Goal: Task Accomplishment & Management: Manage account settings

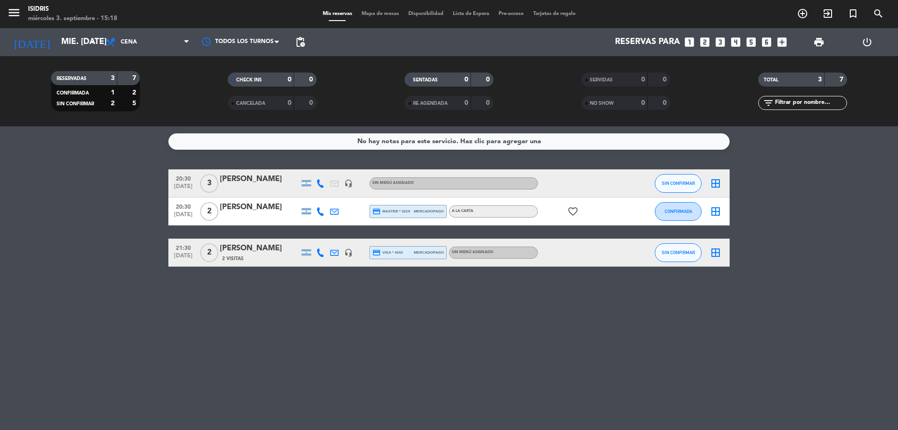
click at [320, 179] on icon at bounding box center [320, 183] width 8 height 8
click at [323, 166] on span "content_paste" at bounding box center [326, 167] width 7 height 7
click at [665, 187] on button "SIN CONFIRMAR" at bounding box center [678, 183] width 47 height 19
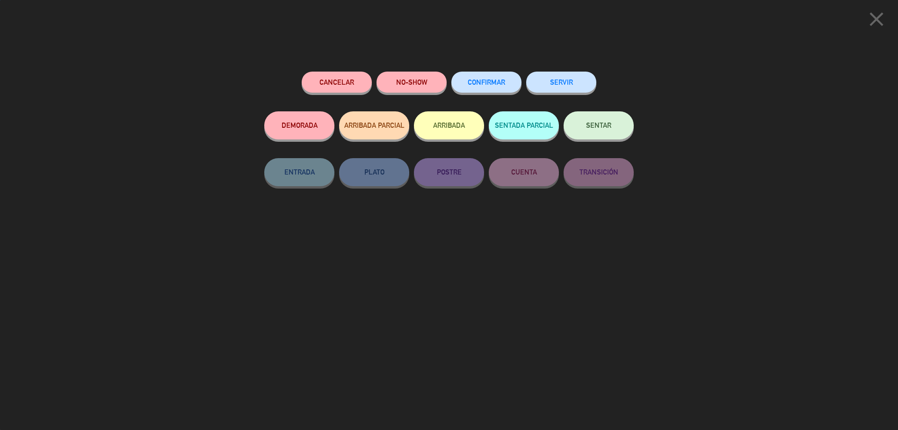
click at [501, 82] on span "CONFIRMAR" at bounding box center [486, 82] width 37 height 8
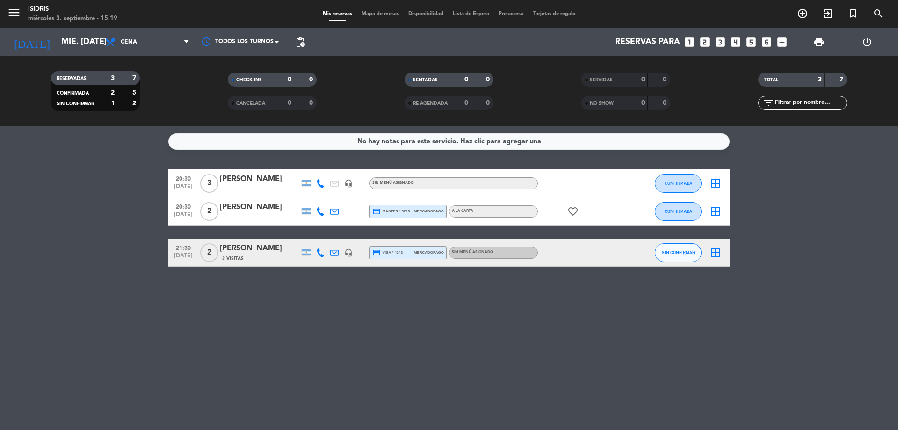
click at [317, 212] on icon at bounding box center [320, 211] width 8 height 8
click at [325, 197] on span "content_paste" at bounding box center [328, 195] width 7 height 7
click at [690, 195] on div "CONFIRMADA" at bounding box center [678, 183] width 47 height 28
click at [326, 256] on div at bounding box center [320, 252] width 14 height 28
click at [314, 252] on div at bounding box center [320, 252] width 14 height 28
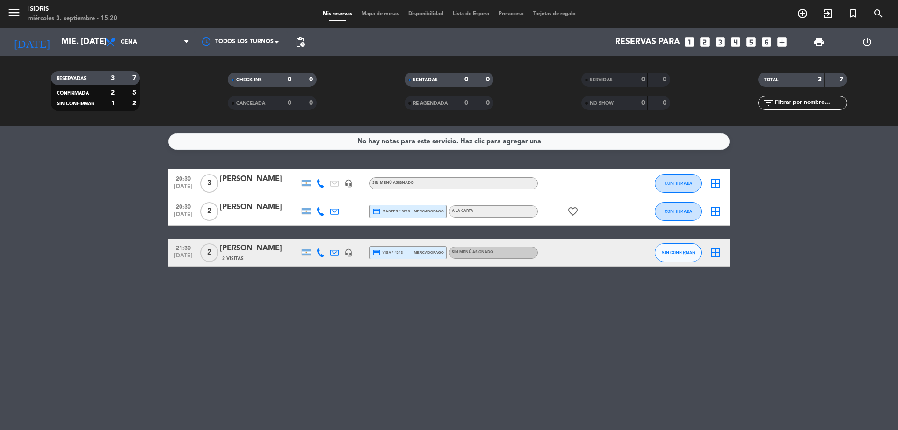
click at [317, 252] on icon at bounding box center [320, 252] width 8 height 8
click at [325, 238] on span "content_paste" at bounding box center [328, 236] width 7 height 7
click at [679, 256] on button "SIN CONFIRMAR" at bounding box center [678, 252] width 47 height 19
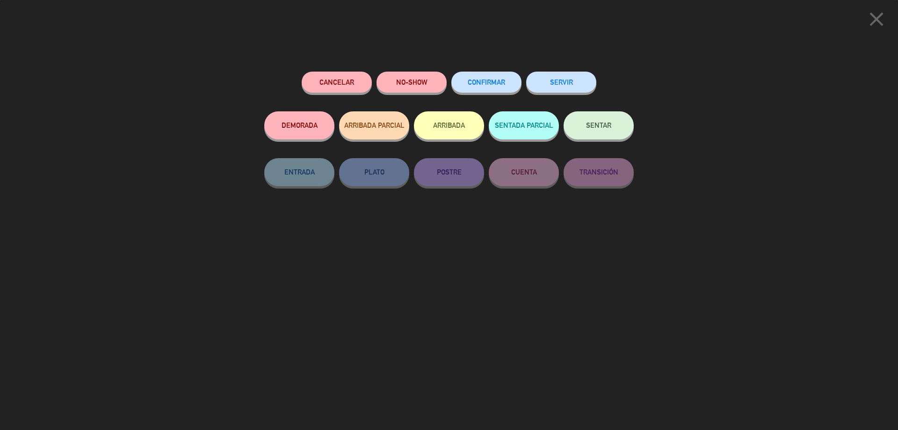
click at [507, 80] on button "CONFIRMAR" at bounding box center [486, 82] width 70 height 21
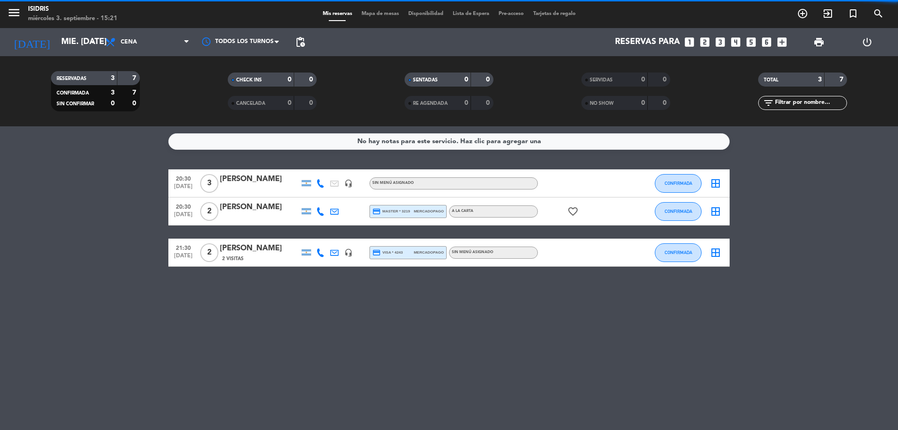
click at [373, 9] on div "menu isidris miércoles 3. septiembre - 15:21 Mis reservas Mapa de mesas Disponi…" at bounding box center [449, 14] width 898 height 28
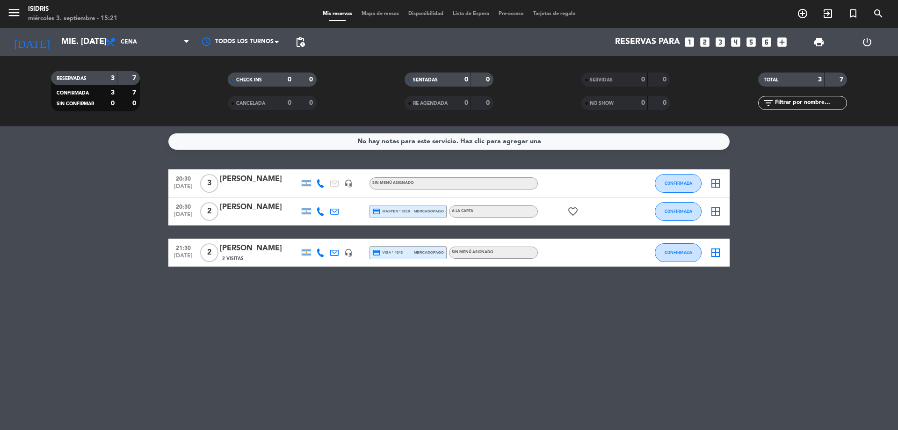
click at [371, 15] on span "Mapa de mesas" at bounding box center [380, 13] width 47 height 5
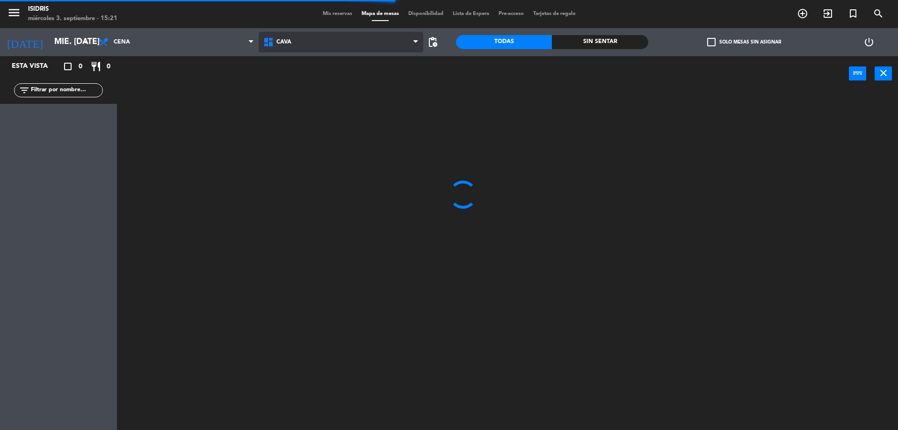
click at [312, 47] on span "CAVA" at bounding box center [341, 42] width 165 height 21
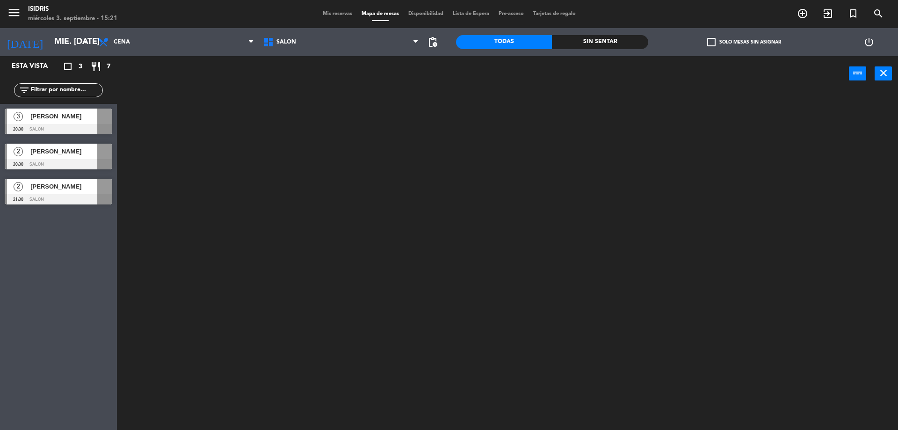
drag, startPoint x: 306, startPoint y: 96, endPoint x: 319, endPoint y: 86, distance: 16.6
click at [305, 96] on ng-component "menu isidris miércoles 3. septiembre - 15:21 Mis reservas Mapa de mesas Disponi…" at bounding box center [449, 216] width 898 height 432
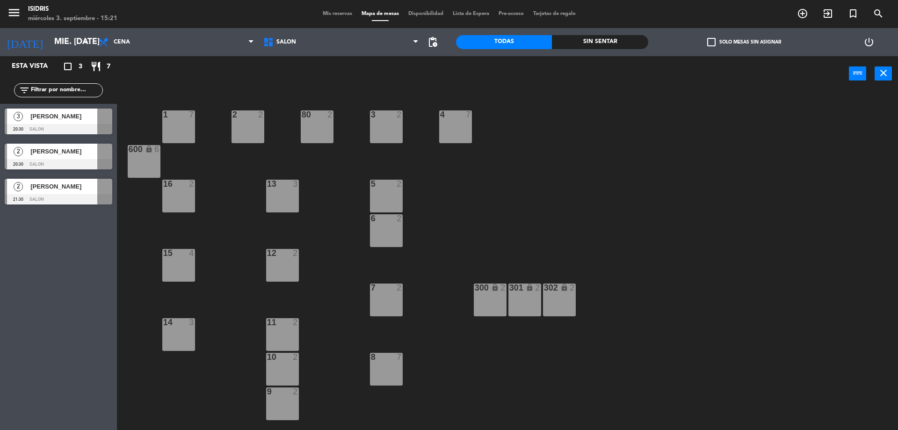
click at [57, 125] on div at bounding box center [59, 129] width 108 height 10
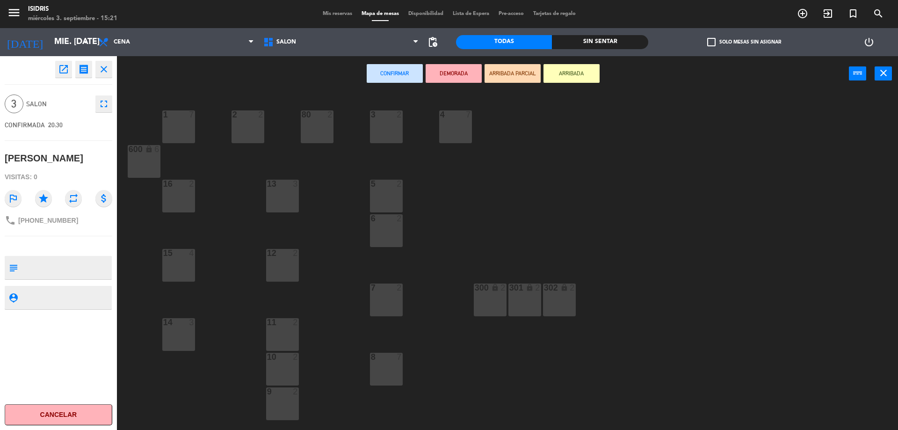
click at [277, 201] on div "13 3" at bounding box center [282, 196] width 33 height 33
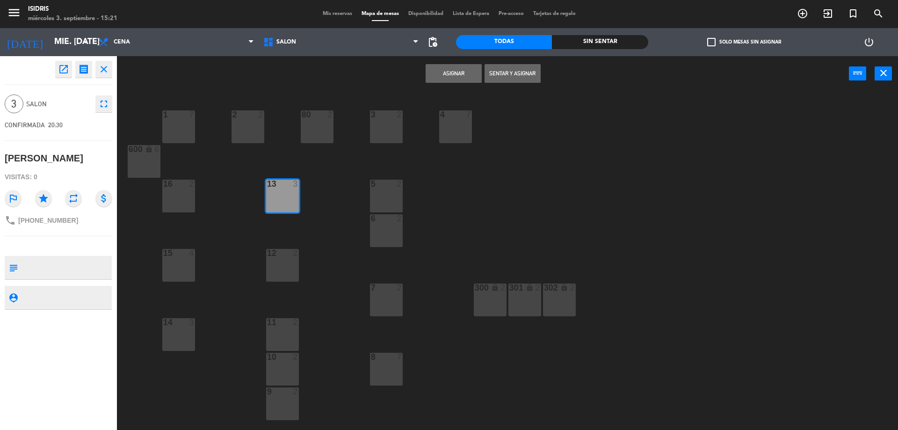
click at [291, 260] on div "12 2" at bounding box center [282, 265] width 33 height 33
click at [473, 66] on button "Asignar" at bounding box center [453, 73] width 56 height 19
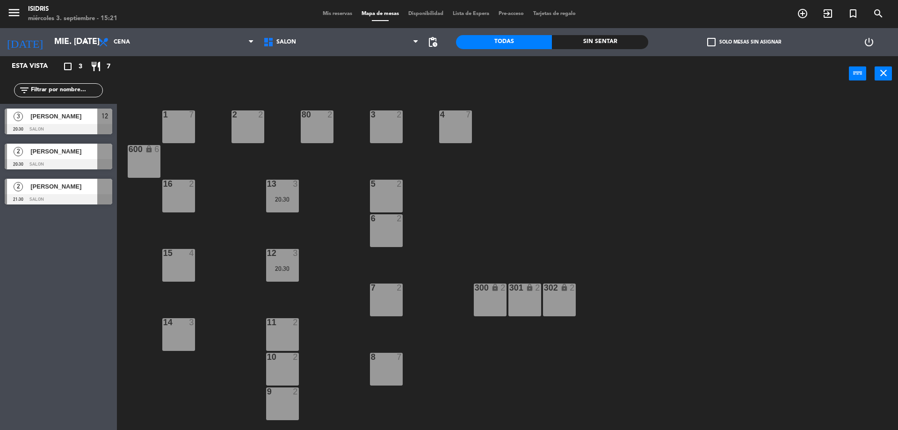
click at [39, 160] on div at bounding box center [59, 164] width 108 height 10
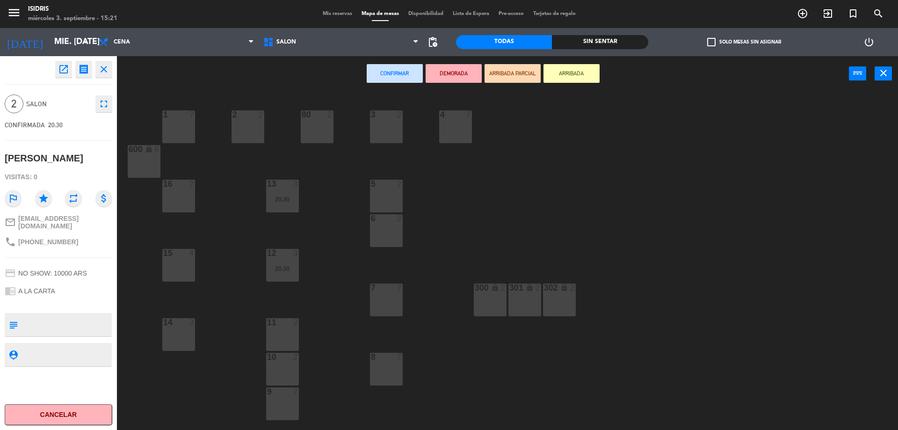
click at [243, 120] on div "2 2" at bounding box center [247, 126] width 33 height 33
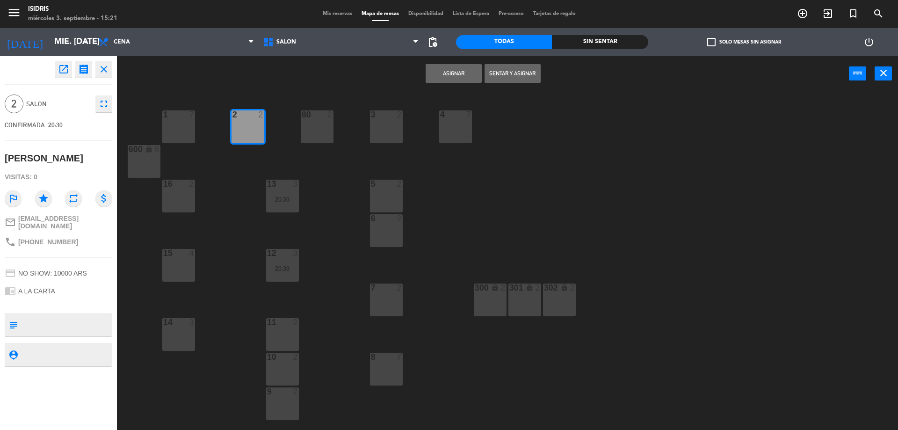
click at [441, 72] on button "Asignar" at bounding box center [453, 73] width 56 height 19
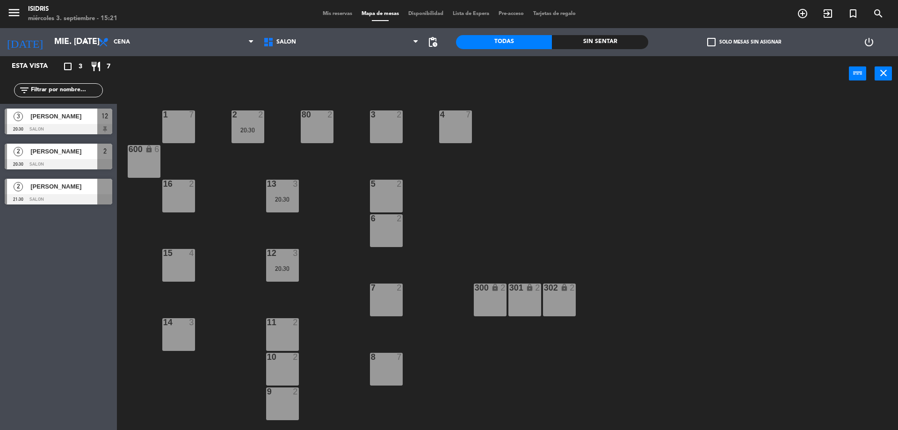
click at [57, 185] on span "[PERSON_NAME]" at bounding box center [63, 186] width 67 height 10
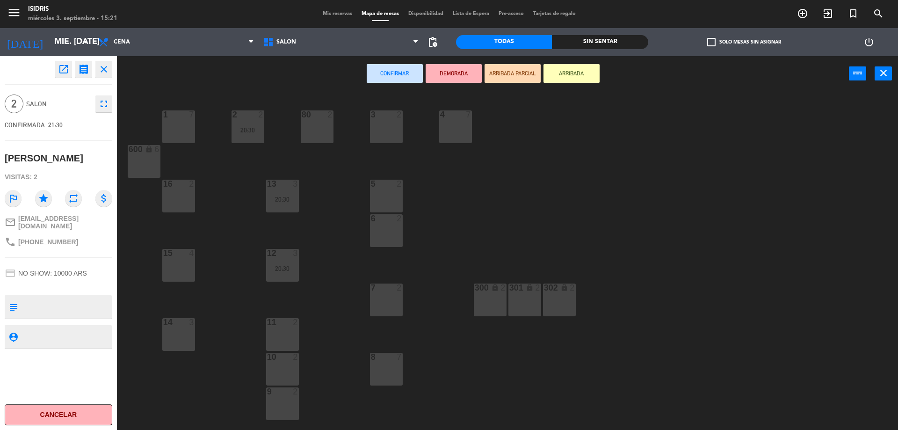
click at [379, 130] on div "3 2" at bounding box center [386, 126] width 33 height 33
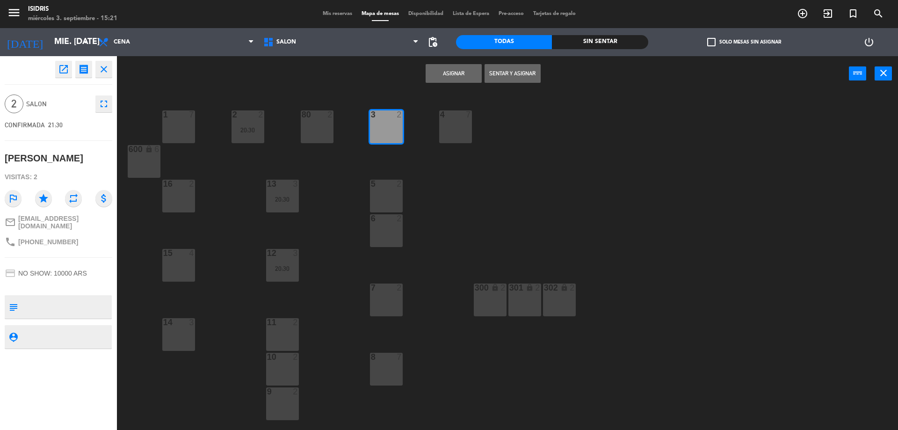
click at [440, 82] on button "Asignar" at bounding box center [453, 73] width 56 height 19
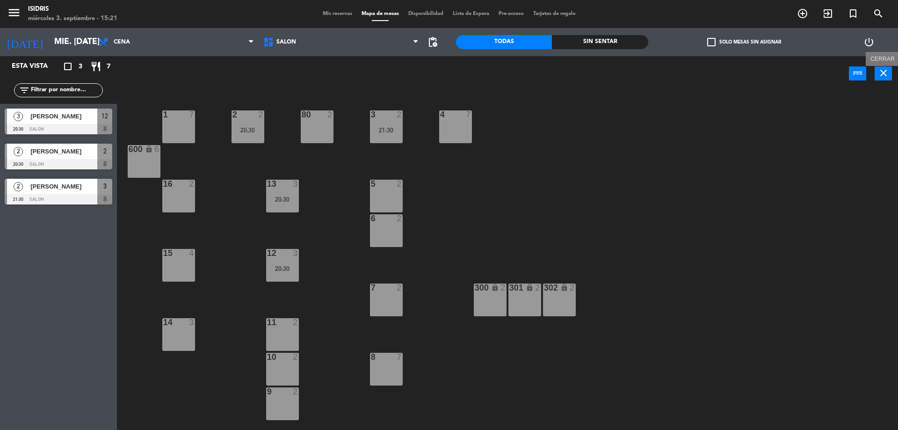
click at [884, 74] on icon "close" at bounding box center [883, 72] width 11 height 11
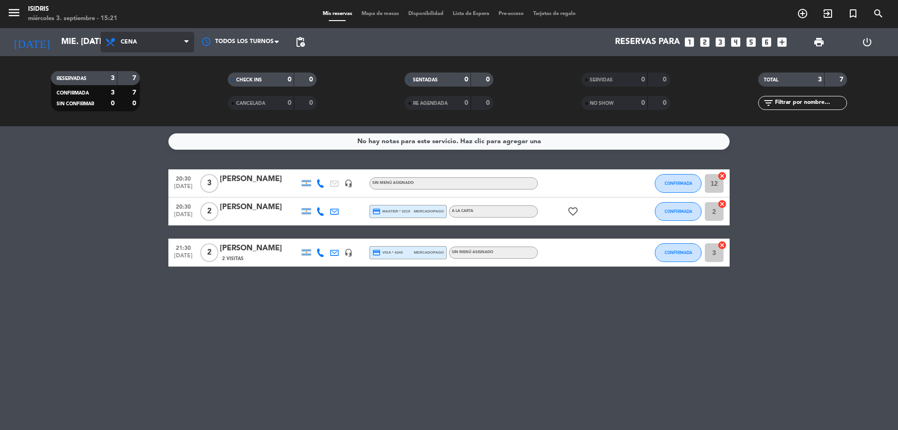
click at [173, 35] on span "Cena" at bounding box center [148, 42] width 94 height 21
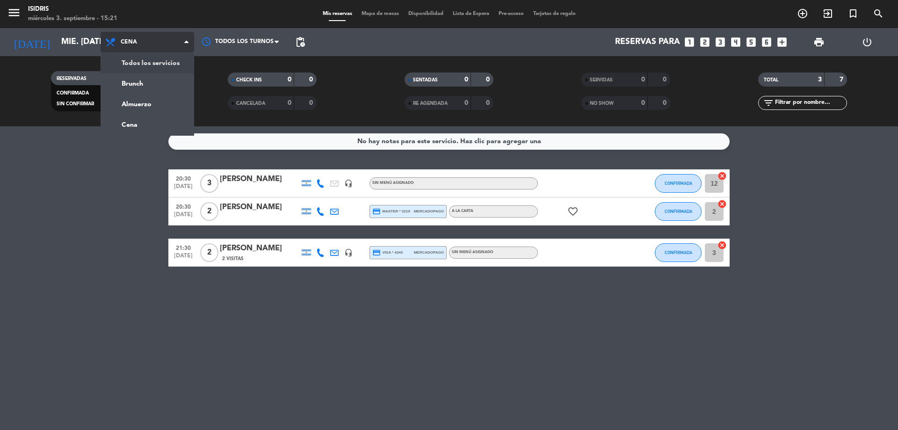
click at [145, 64] on div "menu isidris miércoles 3. septiembre - 15:21 Mis reservas Mapa de mesas Disponi…" at bounding box center [449, 63] width 898 height 126
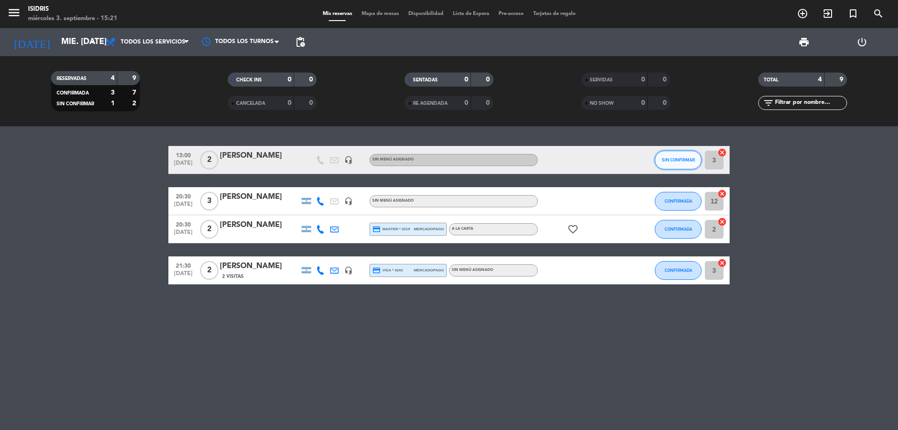
click at [684, 163] on button "SIN CONFIRMAR" at bounding box center [678, 160] width 47 height 19
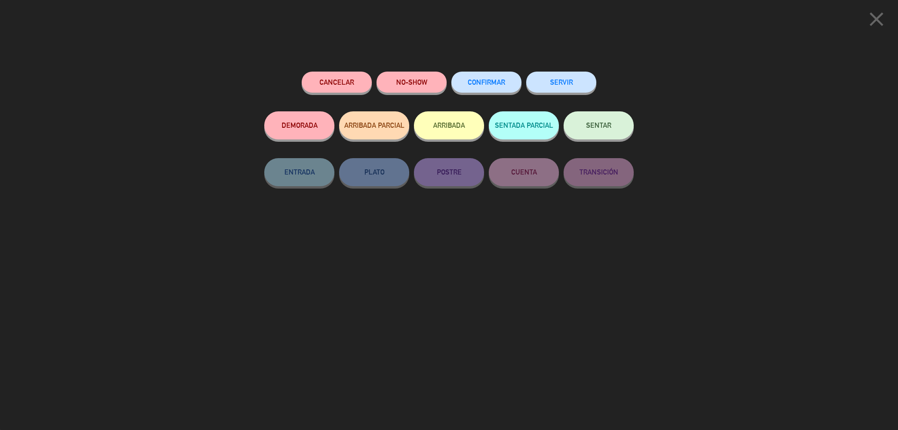
click at [576, 86] on button "SERVIR" at bounding box center [561, 82] width 70 height 21
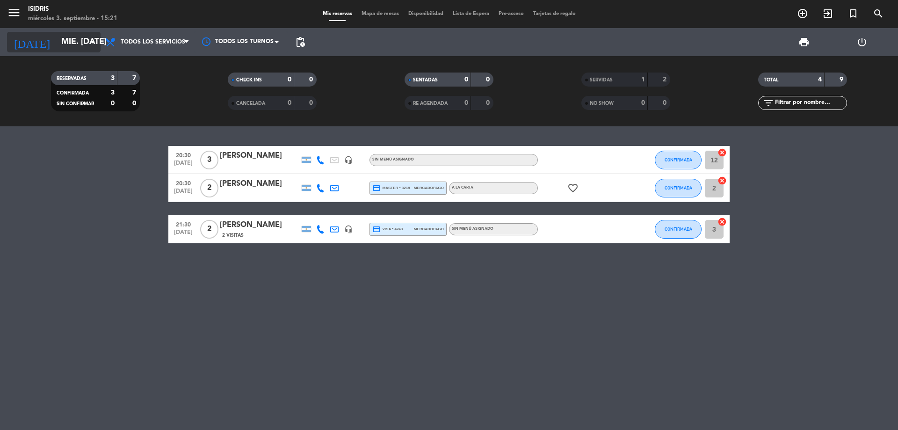
click at [71, 41] on input "mié. [DATE]" at bounding box center [111, 42] width 108 height 19
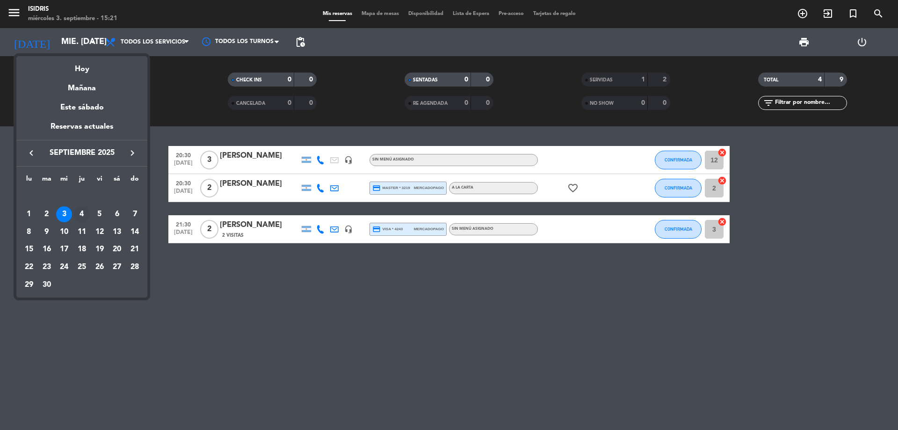
click at [84, 212] on div "4" at bounding box center [82, 214] width 16 height 16
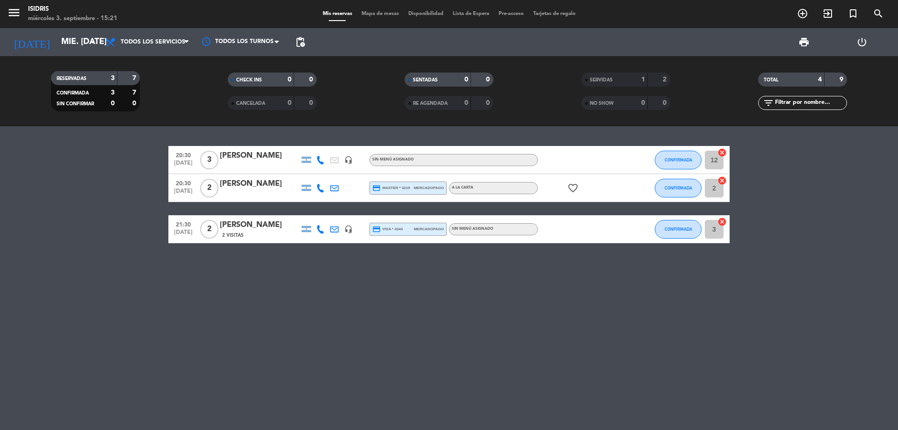
type input "[DEMOGRAPHIC_DATA] [DATE]"
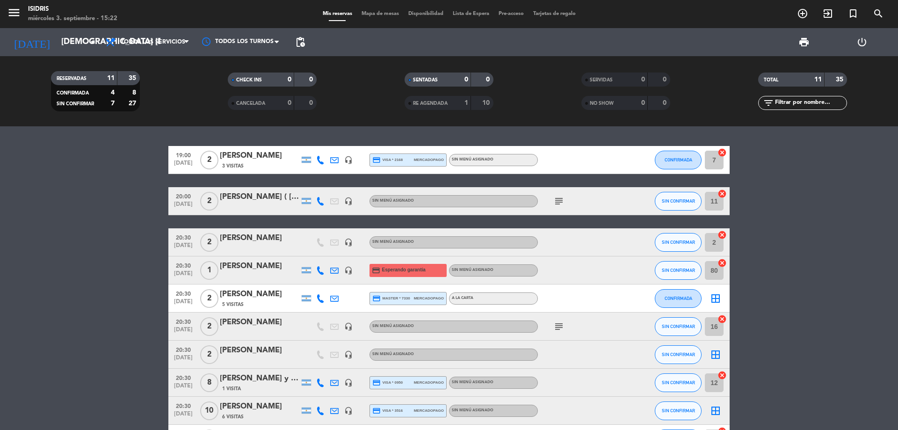
click at [720, 153] on icon "cancel" at bounding box center [721, 152] width 9 height 9
click at [724, 193] on icon "cancel" at bounding box center [721, 193] width 9 height 9
click at [721, 237] on icon "cancel" at bounding box center [721, 234] width 9 height 9
click at [724, 318] on icon "cancel" at bounding box center [721, 318] width 9 height 9
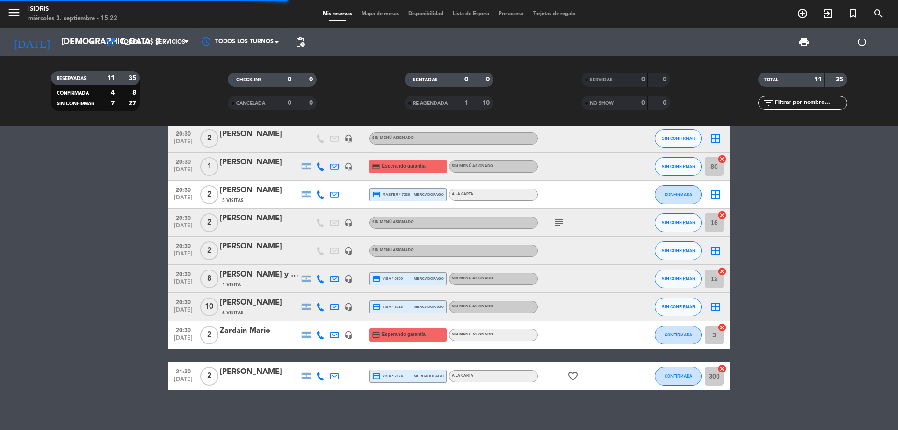
scroll to position [111, 0]
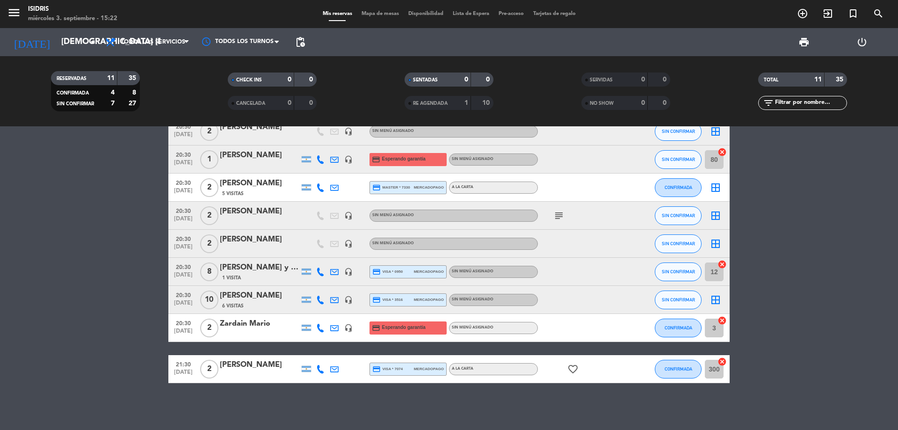
click at [722, 264] on icon "cancel" at bounding box center [721, 263] width 9 height 9
click at [721, 318] on icon "cancel" at bounding box center [721, 320] width 9 height 9
click at [724, 360] on icon "cancel" at bounding box center [721, 361] width 9 height 9
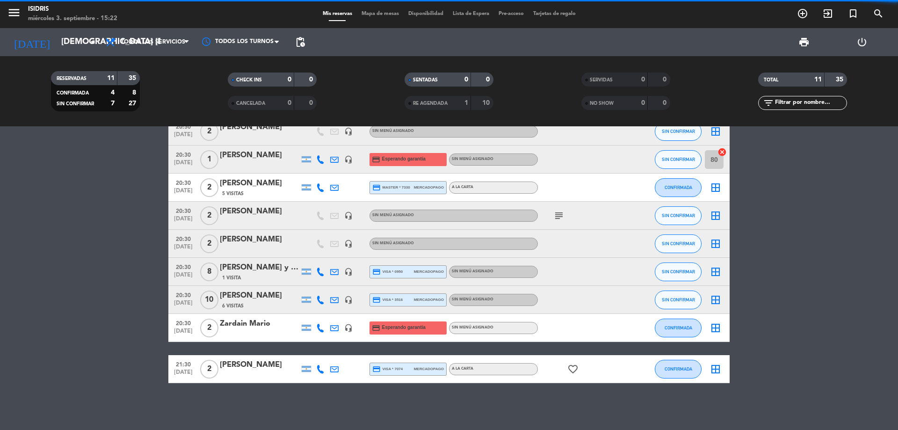
click at [721, 151] on icon "cancel" at bounding box center [721, 151] width 9 height 9
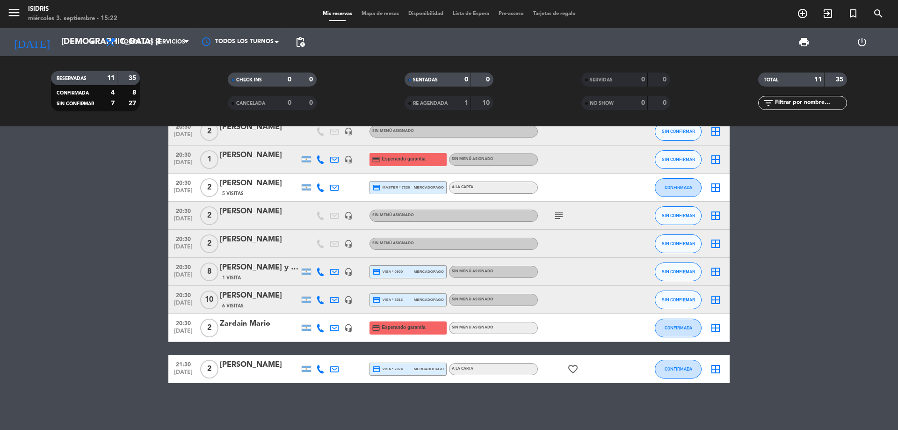
click at [380, 15] on span "Mapa de mesas" at bounding box center [380, 13] width 47 height 5
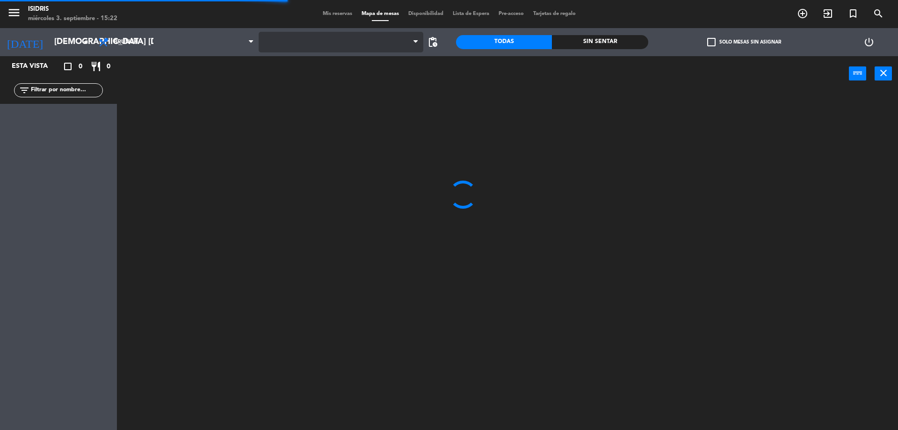
click at [320, 44] on span at bounding box center [341, 42] width 165 height 21
click at [318, 44] on span "CAVA" at bounding box center [341, 42] width 165 height 21
click at [308, 109] on ng-component "menu isidris miércoles 3. septiembre - 15:22 Mis reservas Mapa de mesas Disponi…" at bounding box center [449, 216] width 898 height 432
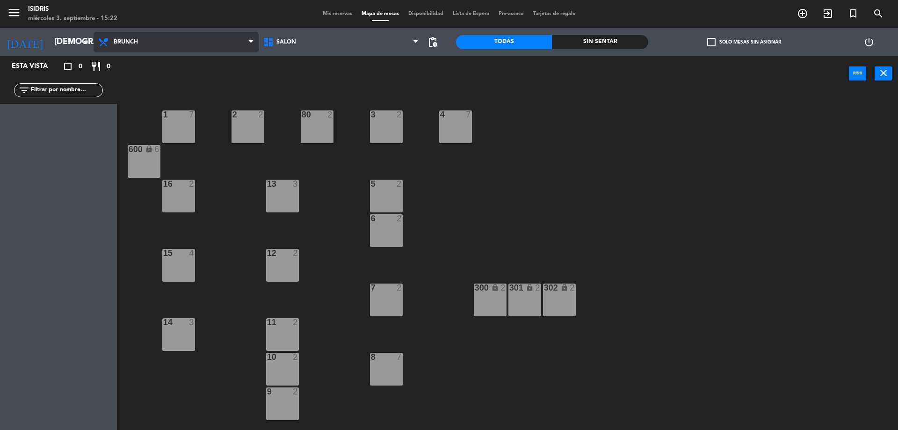
click at [165, 43] on span "Brunch" at bounding box center [176, 42] width 165 height 21
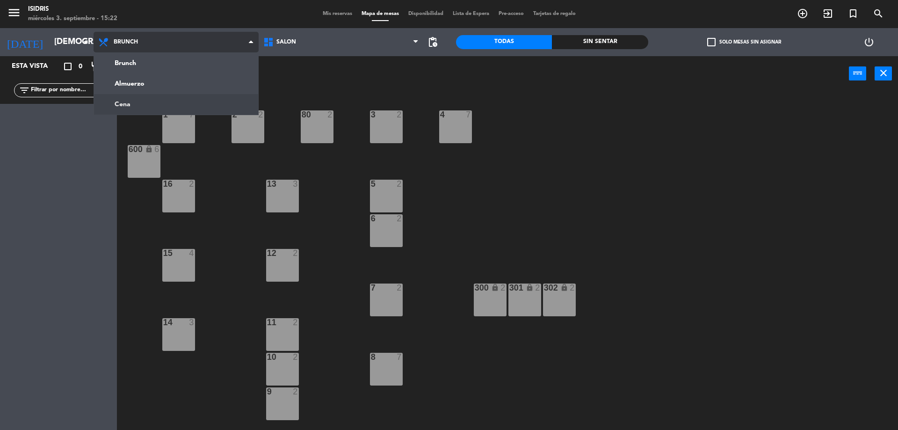
click at [121, 107] on ng-component "menu isidris miércoles 3. septiembre - 15:22 Mis reservas Mapa de mesas Disponi…" at bounding box center [449, 216] width 898 height 432
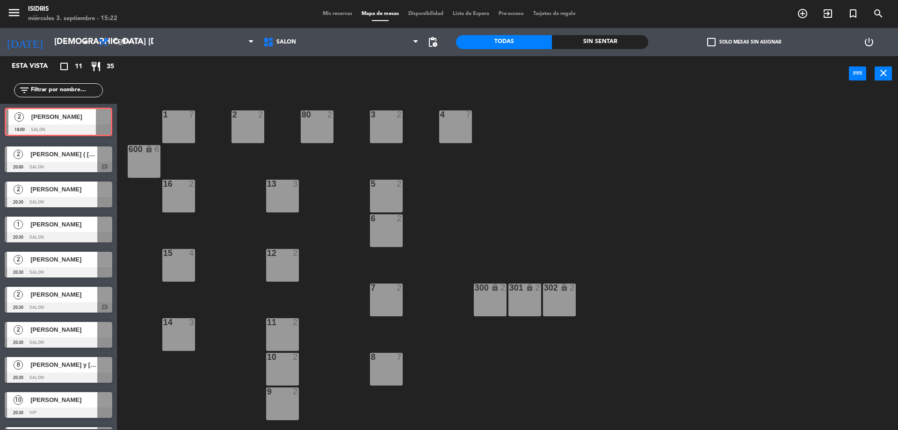
click at [50, 123] on div "2 [PERSON_NAME] 19:00 SALON 2 [PERSON_NAME] 19:00 SALON" at bounding box center [58, 123] width 117 height 38
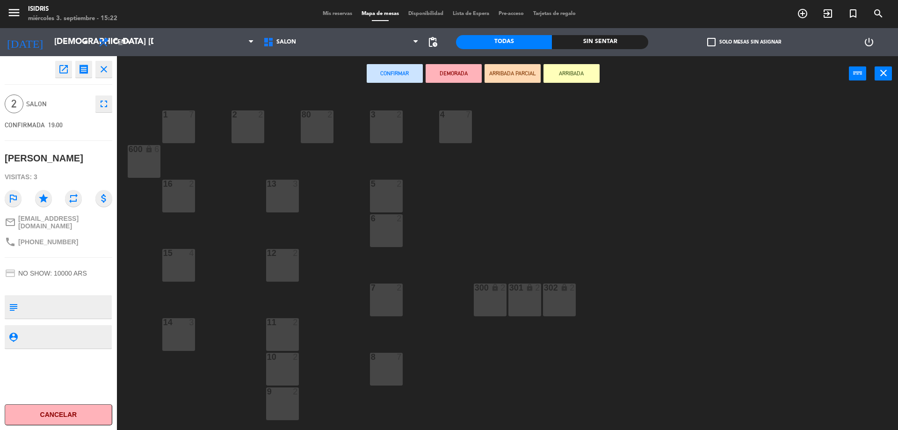
click at [262, 137] on div "2 2" at bounding box center [247, 126] width 33 height 33
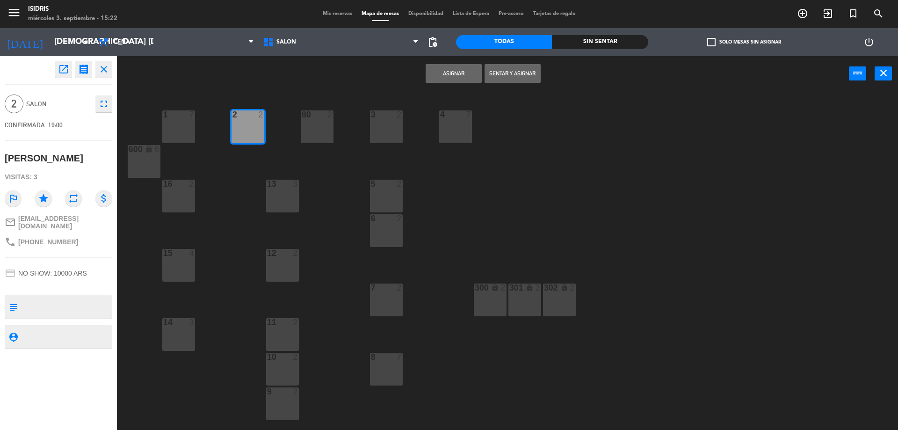
click at [452, 75] on button "Asignar" at bounding box center [453, 73] width 56 height 19
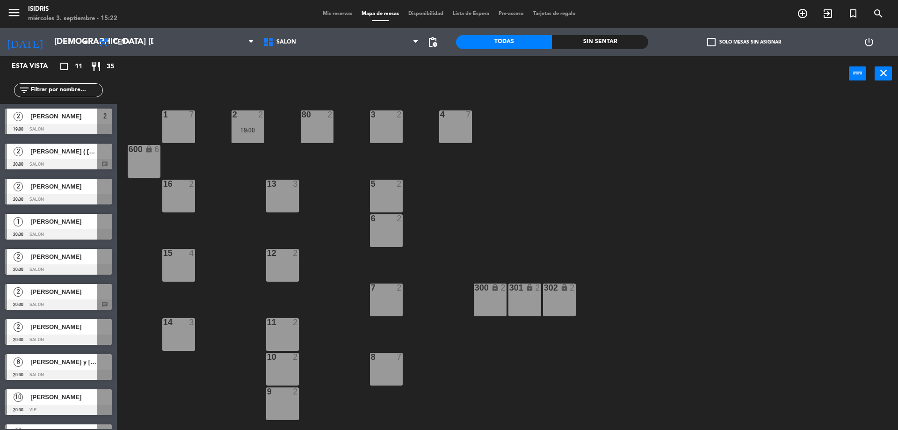
click at [78, 153] on span "[PERSON_NAME] ( [PERSON_NAME])" at bounding box center [63, 151] width 67 height 10
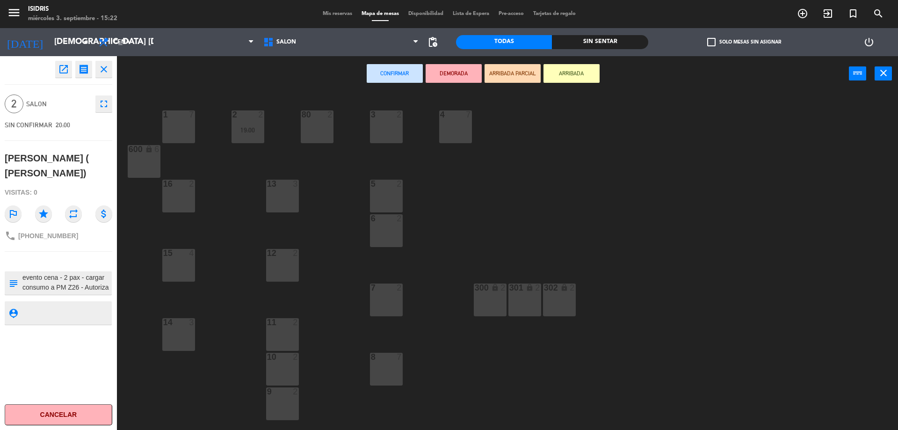
scroll to position [20, 0]
click at [303, 125] on div "80 2" at bounding box center [317, 126] width 33 height 33
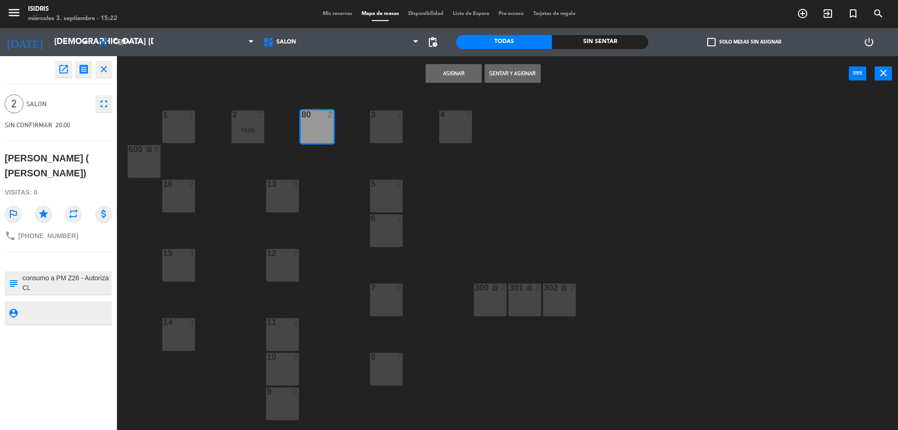
click at [447, 72] on button "Asignar" at bounding box center [453, 73] width 56 height 19
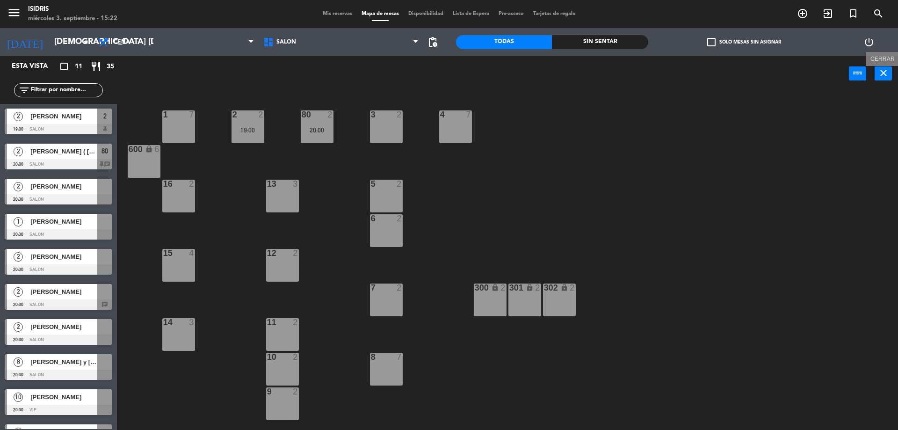
click at [883, 79] on button "close" at bounding box center [882, 73] width 17 height 14
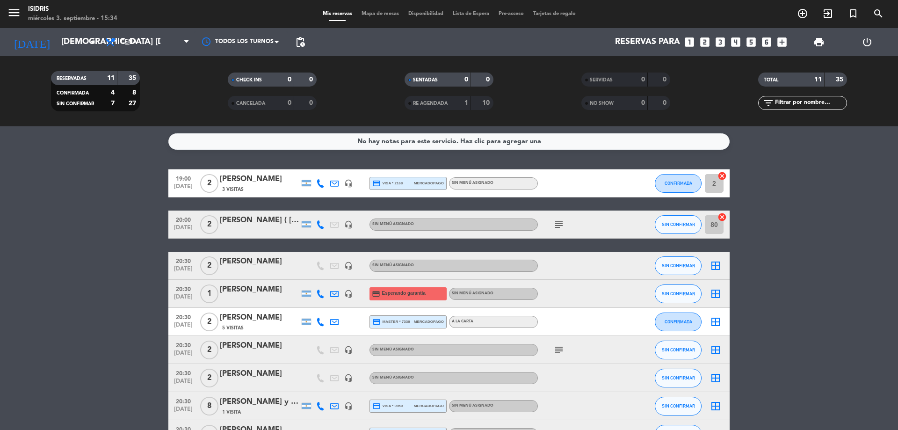
click at [88, 112] on div "RESERVADAS 11 35 CONFIRMADA 4 8 SIN CONFIRMAR 7 27" at bounding box center [95, 90] width 177 height 51
click at [318, 295] on icon at bounding box center [320, 293] width 8 height 8
click at [346, 290] on icon "headset_mic" at bounding box center [348, 293] width 8 height 8
click at [323, 292] on icon at bounding box center [320, 293] width 8 height 8
click at [325, 277] on span "content_paste" at bounding box center [328, 277] width 7 height 7
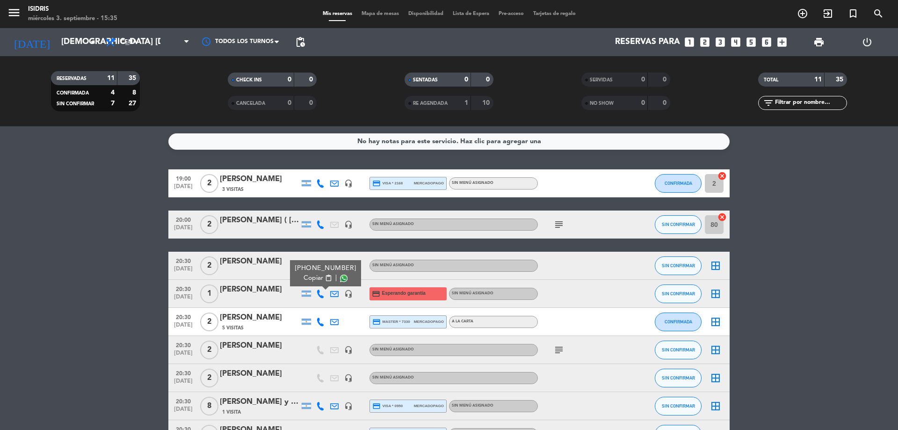
click at [47, 260] on bookings-row "19:00 [DATE] 2 [PERSON_NAME] 3 Visitas headset_mic credit_card visa * 2168 merc…" at bounding box center [449, 343] width 898 height 348
click at [346, 372] on div "headset_mic" at bounding box center [348, 378] width 14 height 28
click at [348, 376] on icon "headset_mic" at bounding box center [348, 378] width 8 height 8
click at [0, 320] on bookings-row "19:00 [DATE] 2 [PERSON_NAME] 3 Visitas headset_mic credit_card visa * 2168 merc…" at bounding box center [449, 343] width 898 height 348
click at [347, 268] on icon "headset_mic" at bounding box center [348, 265] width 8 height 8
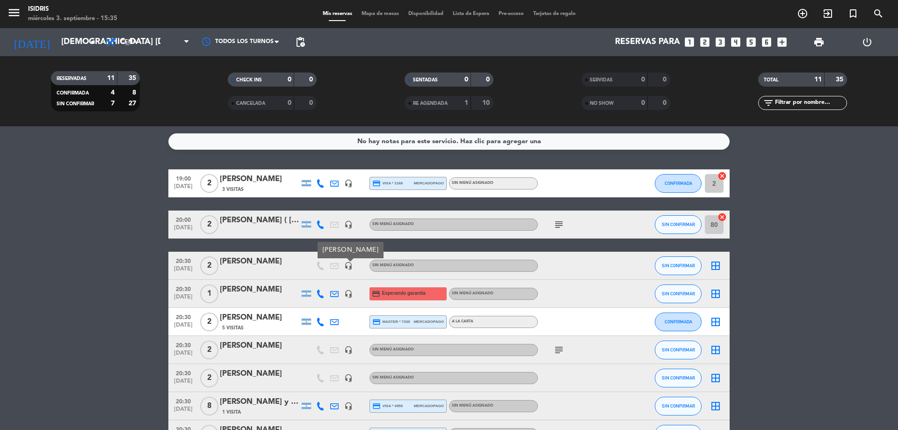
click at [348, 190] on div "headset_mic" at bounding box center [348, 183] width 14 height 28
click at [349, 186] on icon "headset_mic" at bounding box center [348, 183] width 8 height 8
click at [347, 225] on icon "headset_mic" at bounding box center [348, 224] width 8 height 8
click at [346, 267] on icon "headset_mic" at bounding box center [348, 265] width 8 height 8
click at [347, 291] on icon "headset_mic" at bounding box center [348, 293] width 8 height 8
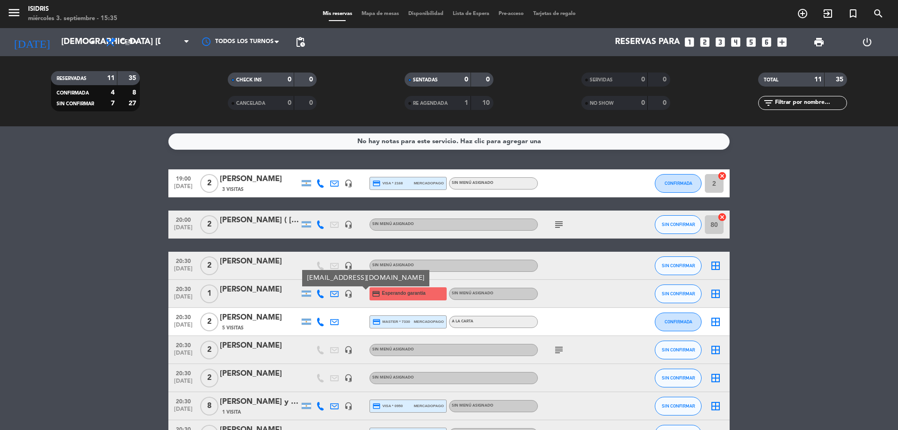
click at [350, 352] on icon "headset_mic" at bounding box center [348, 350] width 8 height 8
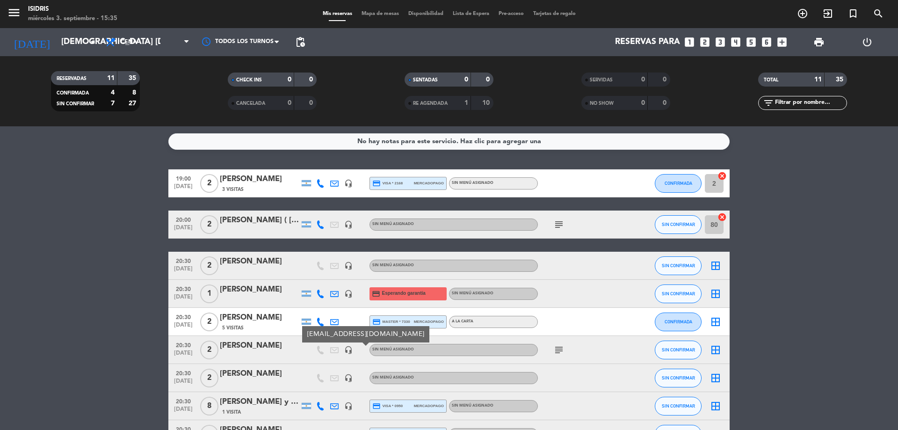
click at [352, 375] on icon "headset_mic" at bounding box center [348, 378] width 8 height 8
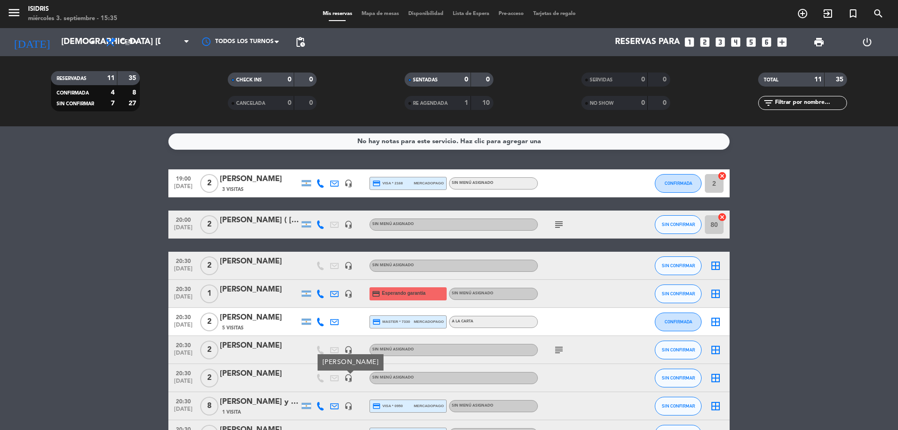
click at [343, 403] on div "headset_mic" at bounding box center [348, 406] width 14 height 28
click at [346, 404] on icon "headset_mic" at bounding box center [348, 406] width 8 height 8
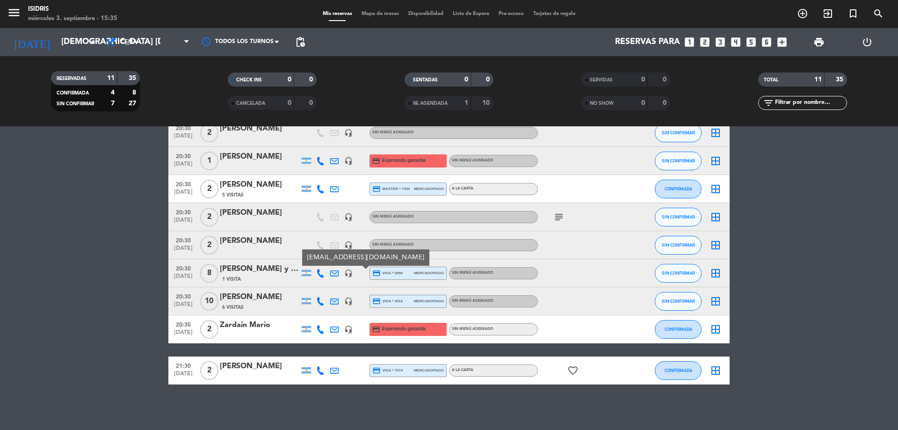
scroll to position [134, 0]
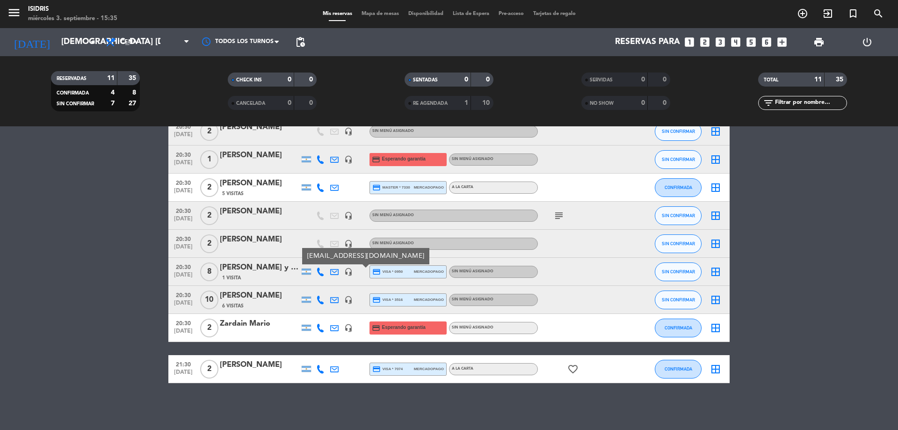
click at [348, 295] on icon "headset_mic" at bounding box center [348, 299] width 8 height 8
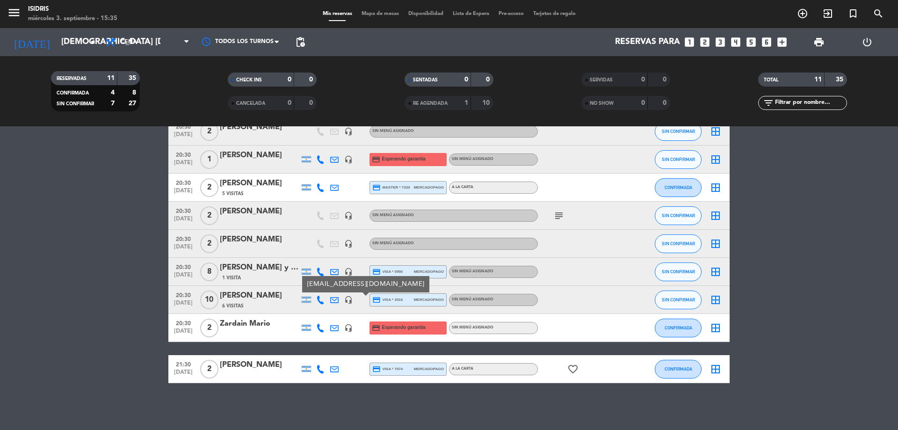
click at [349, 328] on icon "headset_mic" at bounding box center [348, 328] width 8 height 8
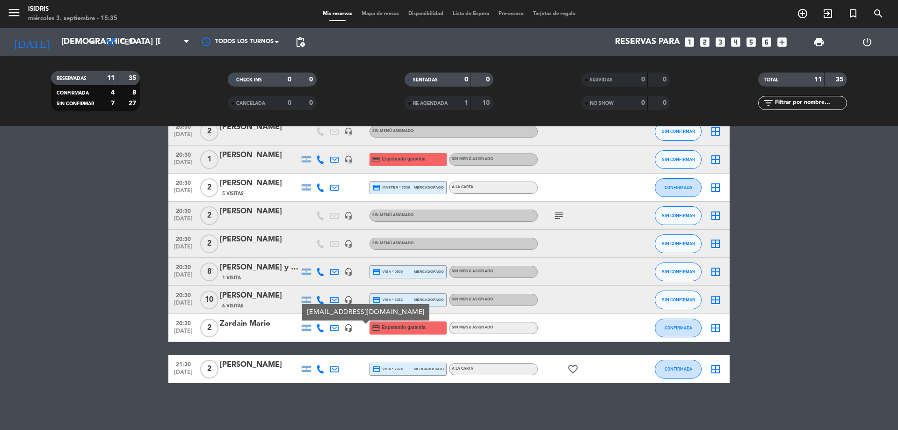
click at [0, 324] on bookings-row "19:00 [DATE] 2 [PERSON_NAME] 3 Visitas headset_mic credit_card visa * 2168 merc…" at bounding box center [449, 209] width 898 height 348
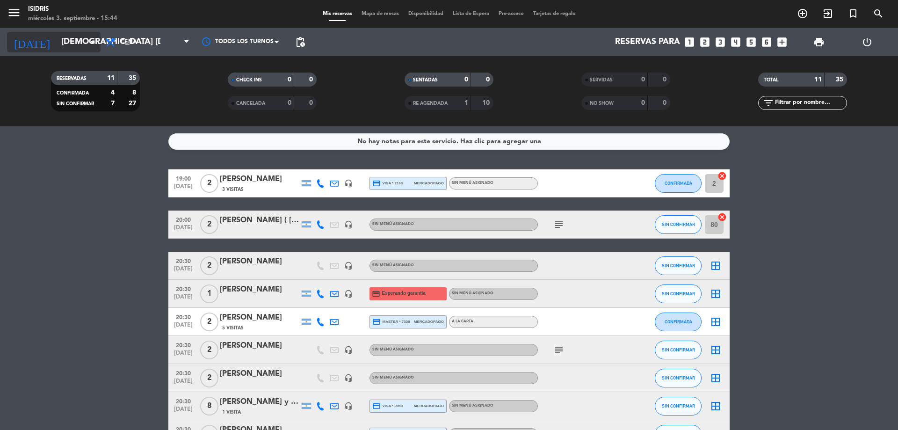
click at [58, 37] on input "[DEMOGRAPHIC_DATA] [DATE]" at bounding box center [111, 42] width 108 height 19
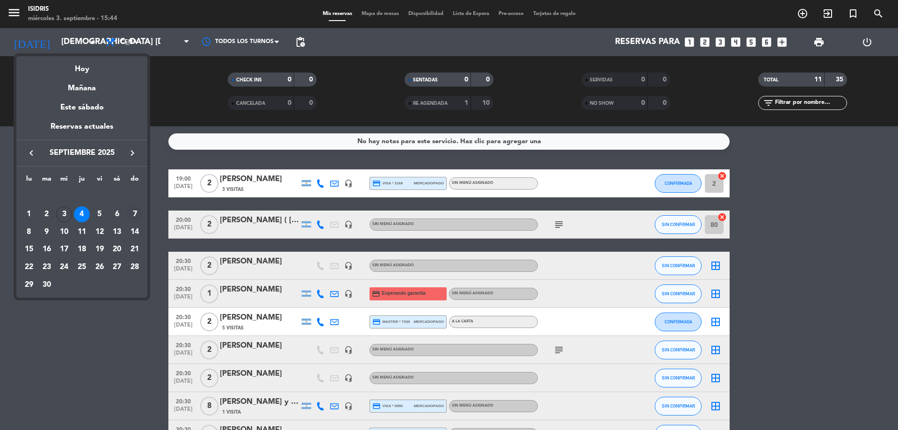
click at [133, 217] on div "7" at bounding box center [135, 214] width 16 height 16
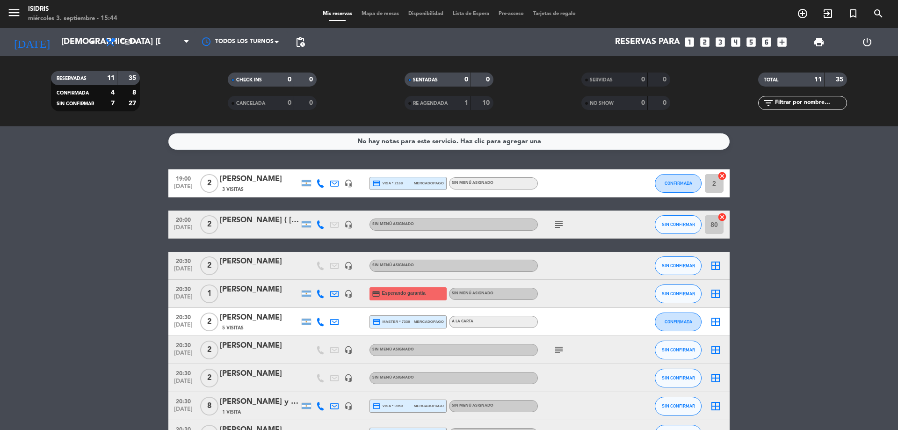
type input "dom. [DATE]"
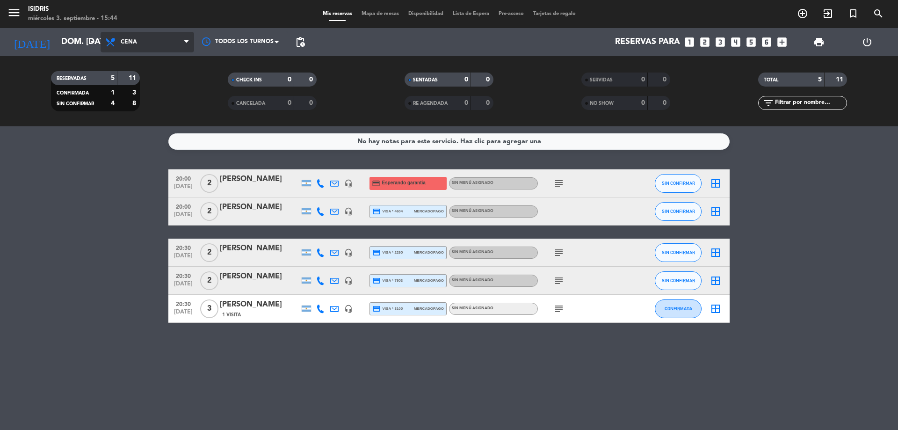
click at [156, 43] on span "Cena" at bounding box center [148, 42] width 94 height 21
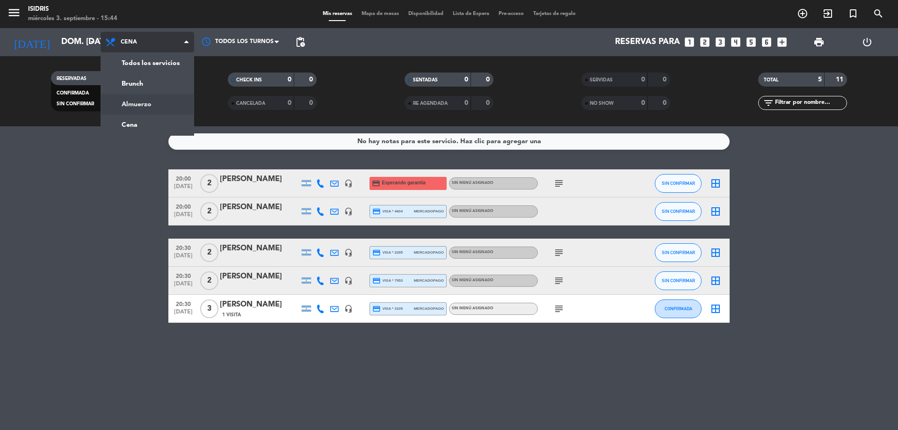
click at [172, 108] on div "menu isidris miércoles 3. septiembre - 15:44 Mis reservas Mapa de mesas Disponi…" at bounding box center [449, 63] width 898 height 126
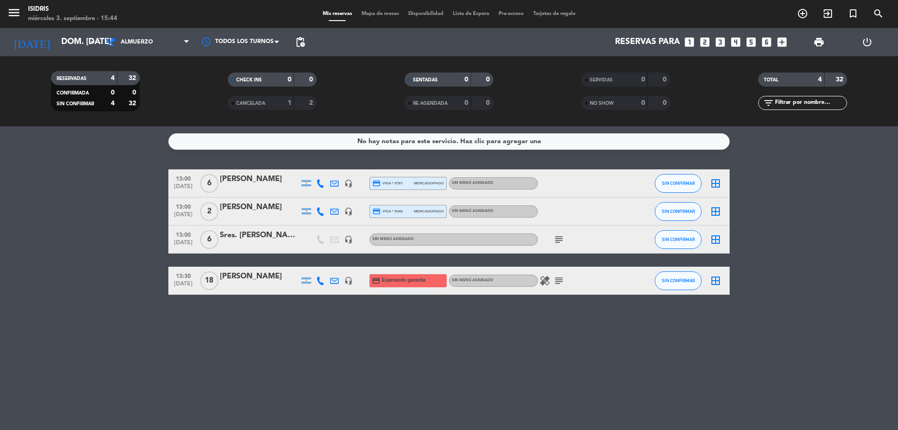
click at [558, 280] on icon "subject" at bounding box center [558, 280] width 11 height 11
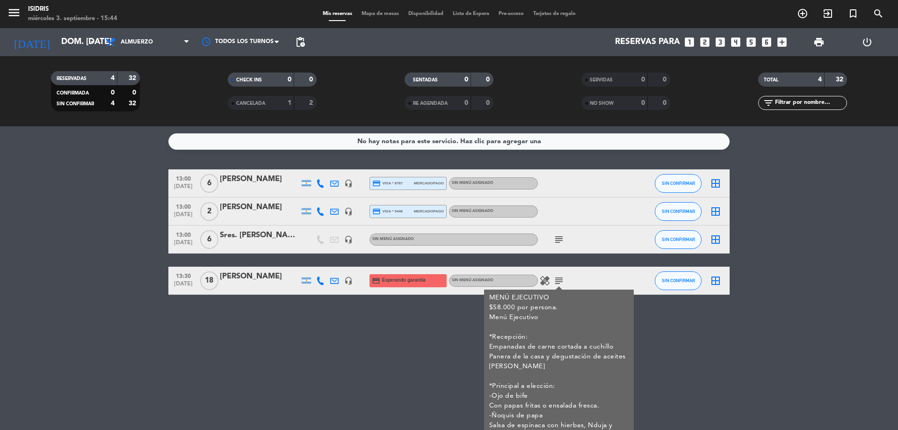
click at [714, 286] on icon "border_all" at bounding box center [715, 280] width 11 height 11
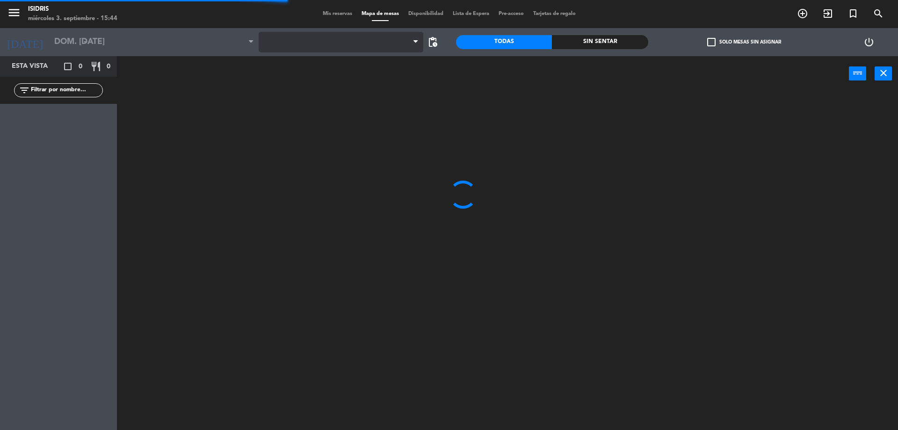
click at [268, 35] on span at bounding box center [341, 42] width 165 height 21
click at [329, 39] on span "CAVA" at bounding box center [341, 42] width 165 height 21
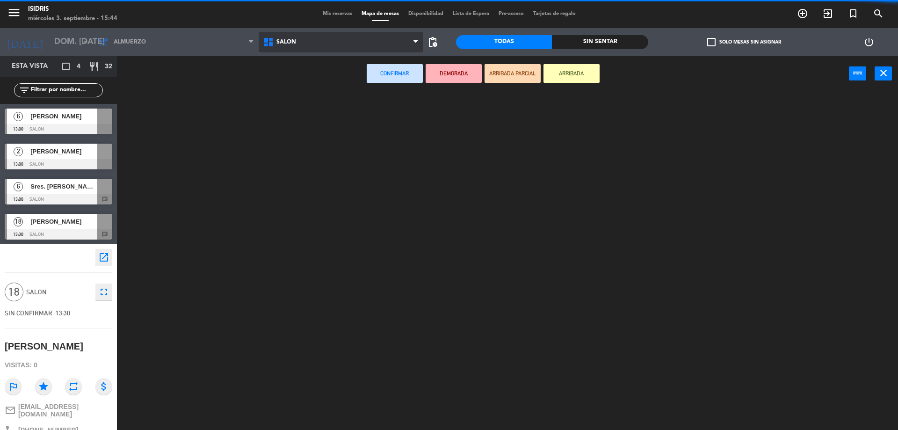
click at [299, 103] on ng-component "menu isidris miércoles 3. septiembre - 15:44 Mis reservas Mapa de mesas Disponi…" at bounding box center [449, 216] width 898 height 432
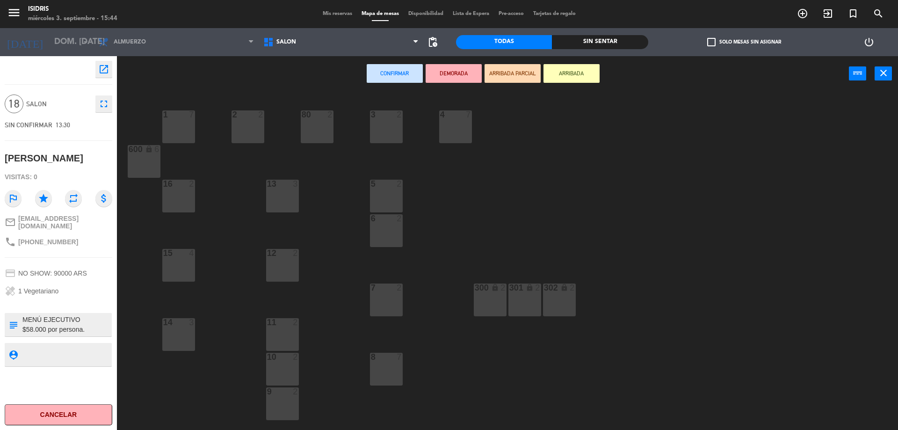
click at [271, 191] on div "13 3" at bounding box center [282, 196] width 33 height 33
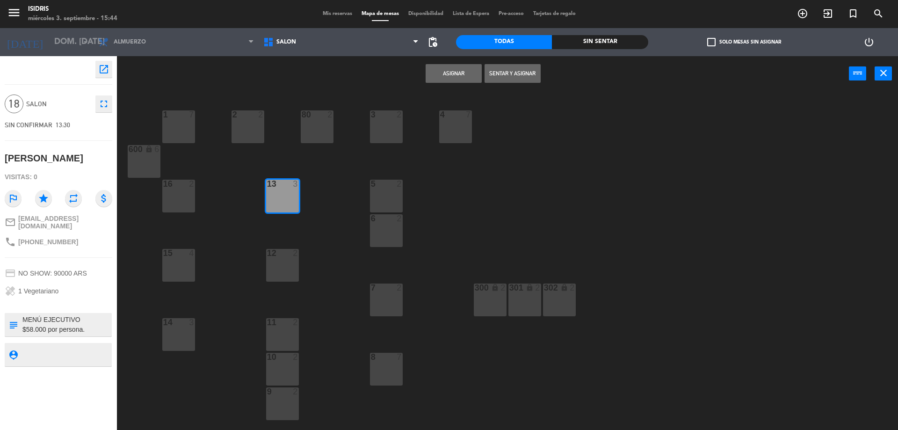
click at [282, 265] on div "12 2" at bounding box center [282, 265] width 33 height 33
click at [289, 324] on div at bounding box center [281, 322] width 15 height 8
click at [290, 380] on div "10 2" at bounding box center [282, 369] width 33 height 33
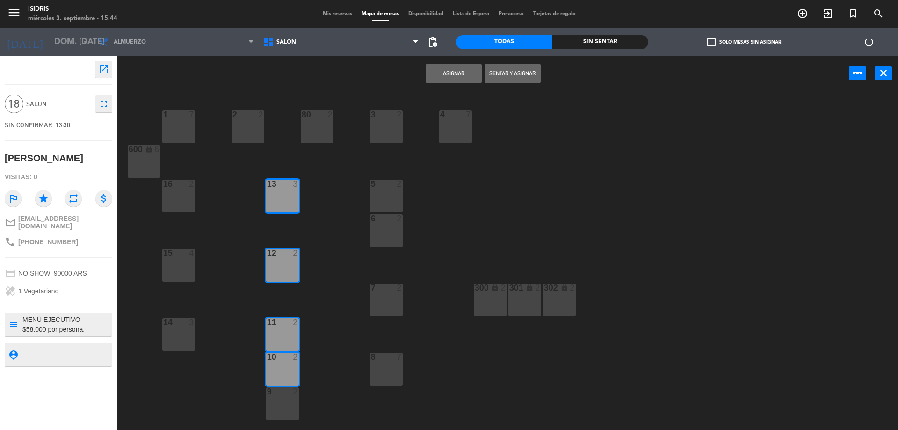
click at [287, 403] on div "9 2" at bounding box center [282, 403] width 33 height 33
click at [453, 75] on button "Asignar" at bounding box center [453, 73] width 56 height 19
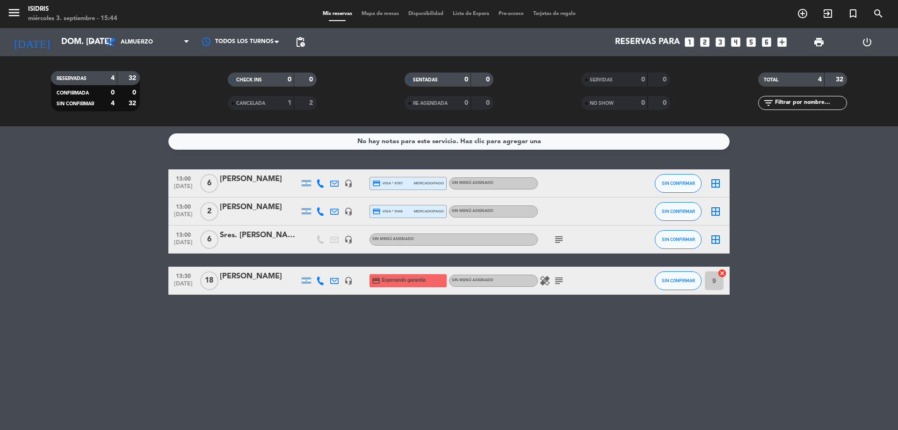
click at [376, 12] on span "Mapa de mesas" at bounding box center [380, 13] width 47 height 5
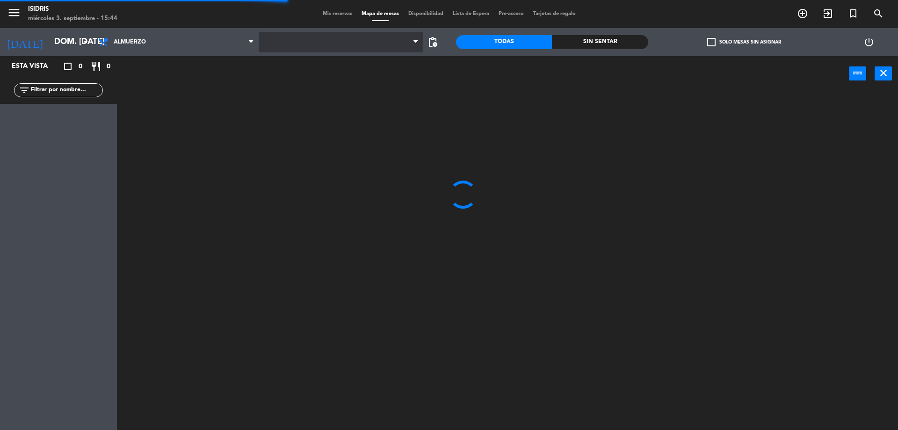
click at [299, 36] on span at bounding box center [341, 42] width 165 height 21
click at [316, 41] on span "CAVA" at bounding box center [341, 42] width 165 height 21
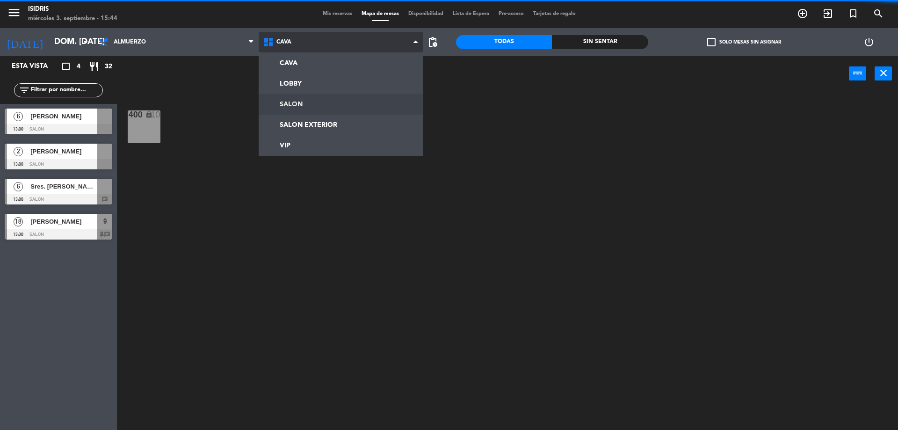
click at [295, 110] on ng-component "menu isidris miércoles 3. septiembre - 15:44 Mis reservas Mapa de mesas Disponi…" at bounding box center [449, 216] width 898 height 432
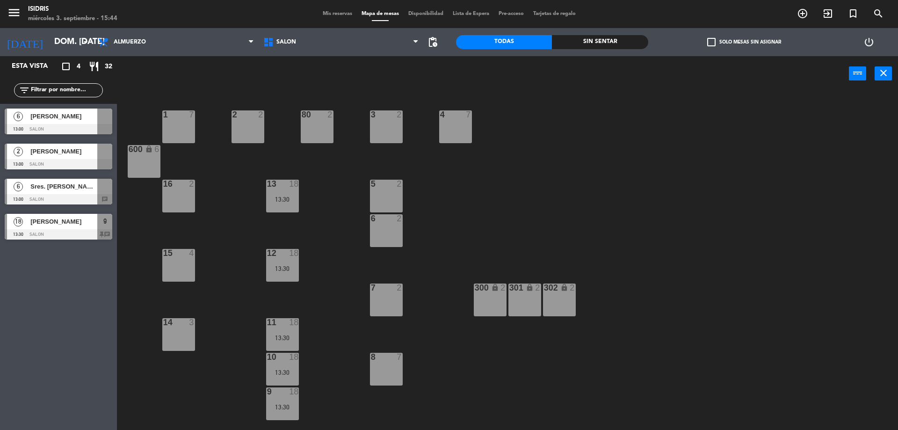
click at [57, 122] on div "[PERSON_NAME]" at bounding box center [63, 115] width 68 height 15
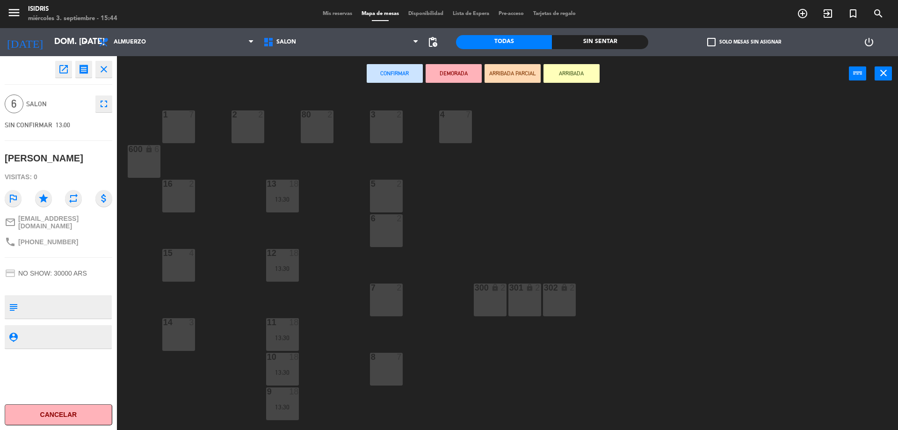
click at [185, 137] on div "1 7" at bounding box center [178, 126] width 33 height 33
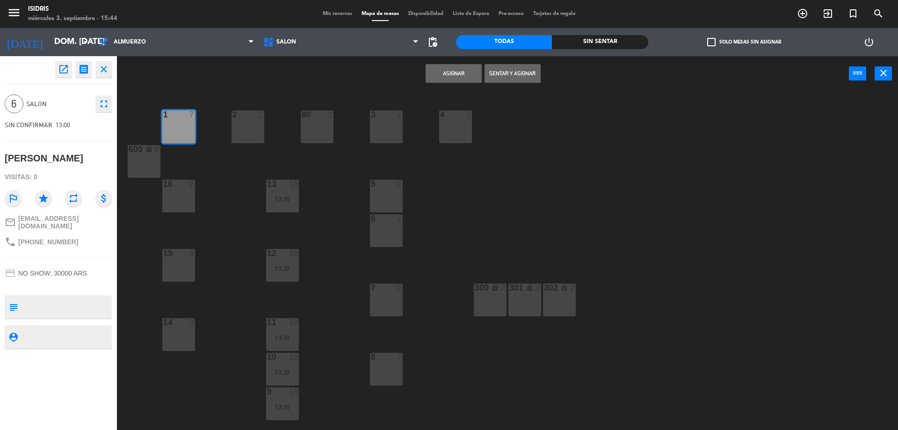
click at [449, 72] on button "Asignar" at bounding box center [453, 73] width 56 height 19
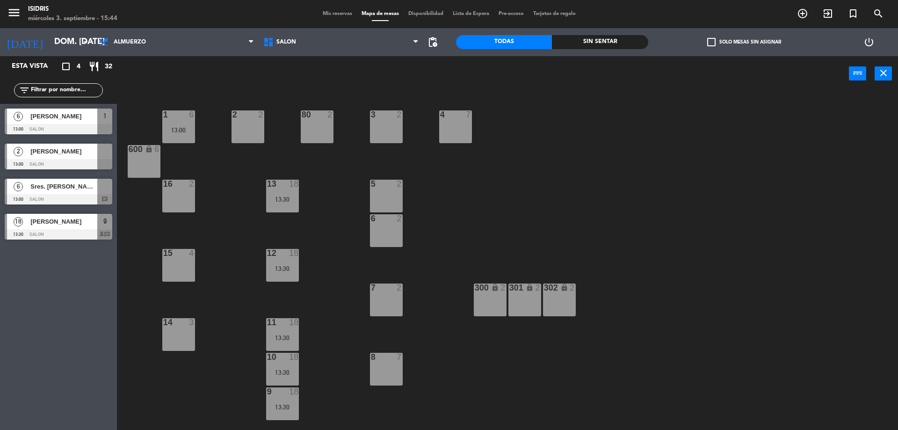
click at [45, 161] on div at bounding box center [59, 164] width 108 height 10
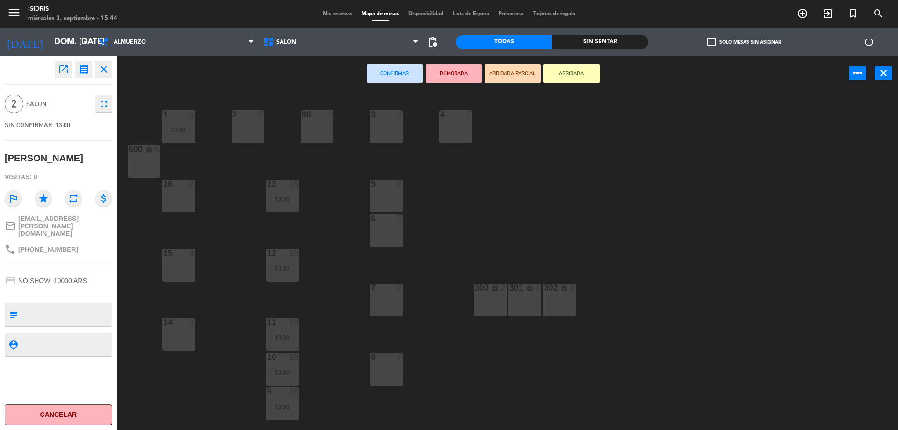
click at [258, 115] on div "2" at bounding box center [262, 114] width 15 height 8
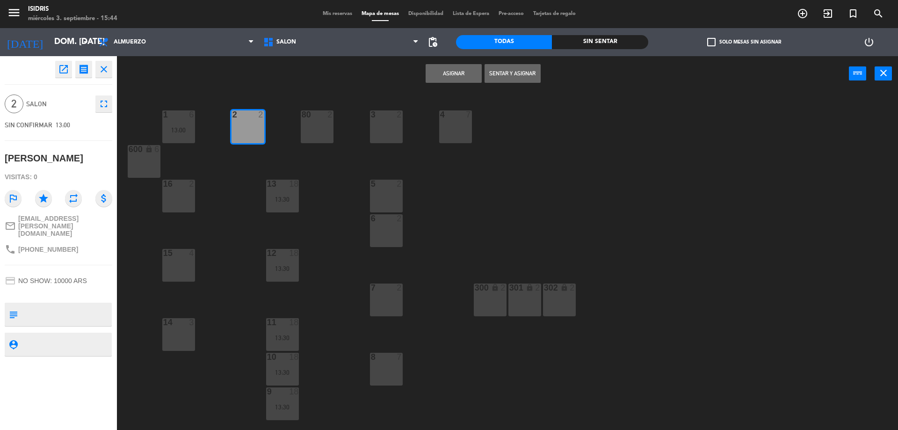
click at [453, 73] on button "Asignar" at bounding box center [453, 73] width 56 height 19
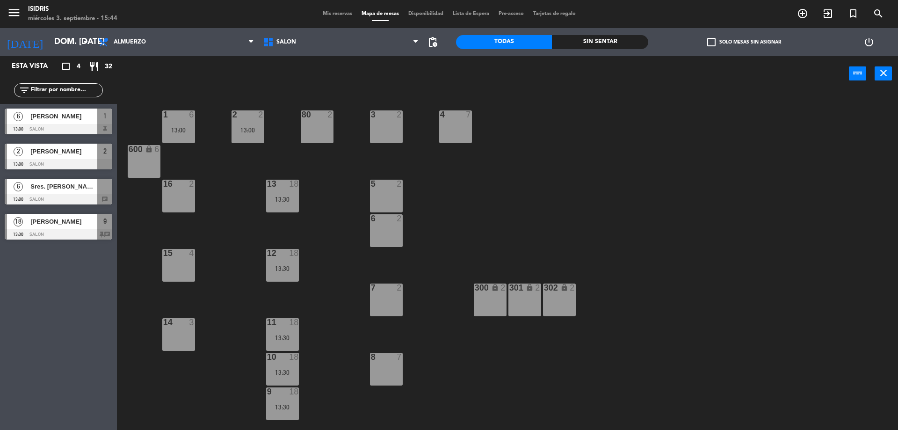
click at [67, 193] on div "Sres. [PERSON_NAME] & [PERSON_NAME] de L2A" at bounding box center [63, 186] width 68 height 15
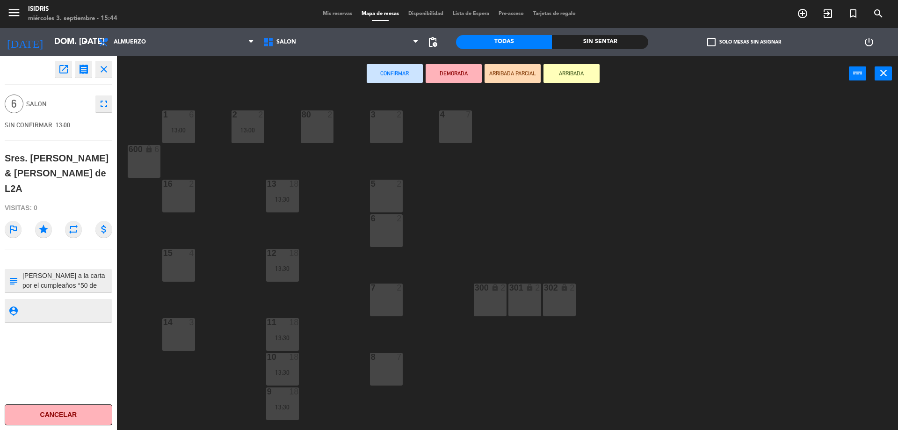
click at [443, 126] on div "4 7" at bounding box center [455, 126] width 33 height 33
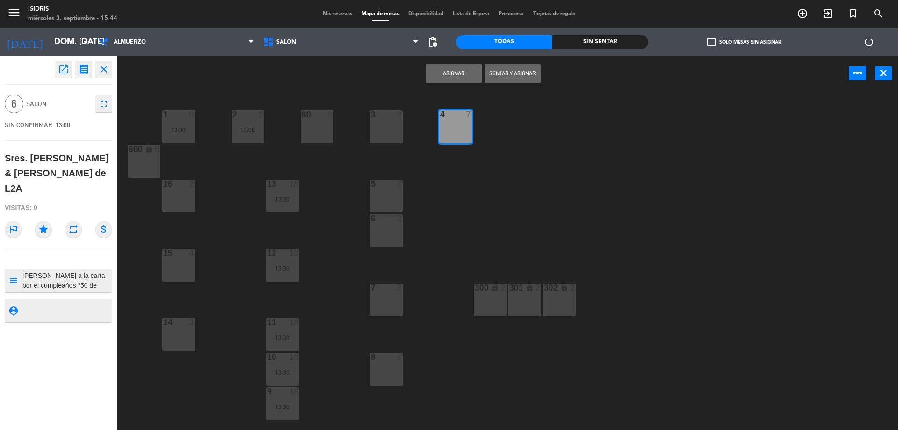
click at [439, 73] on button "Asignar" at bounding box center [453, 73] width 56 height 19
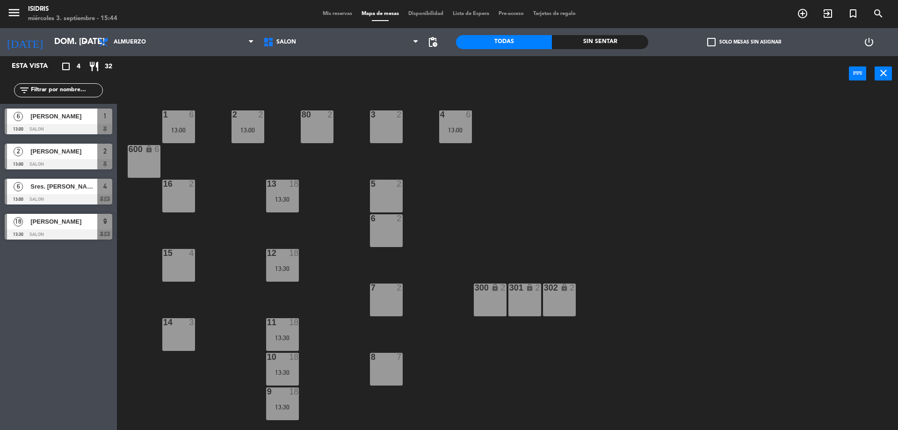
click at [796, 14] on span "add_circle_outline" at bounding box center [802, 14] width 25 height 16
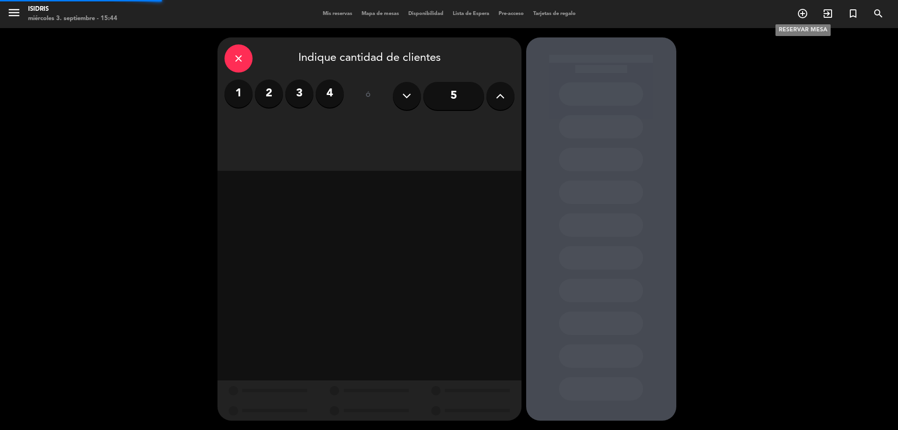
click at [800, 17] on icon "add_circle_outline" at bounding box center [802, 13] width 11 height 11
click at [494, 103] on button at bounding box center [500, 96] width 28 height 28
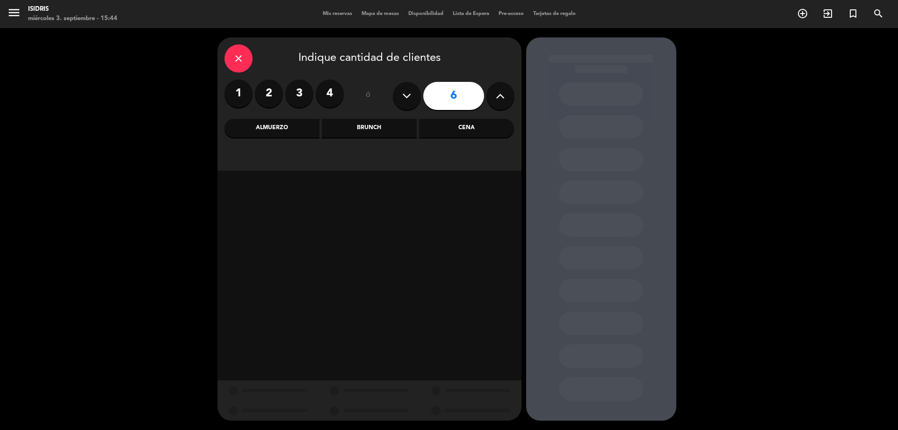
click at [273, 129] on div "Almuerzo" at bounding box center [271, 128] width 95 height 19
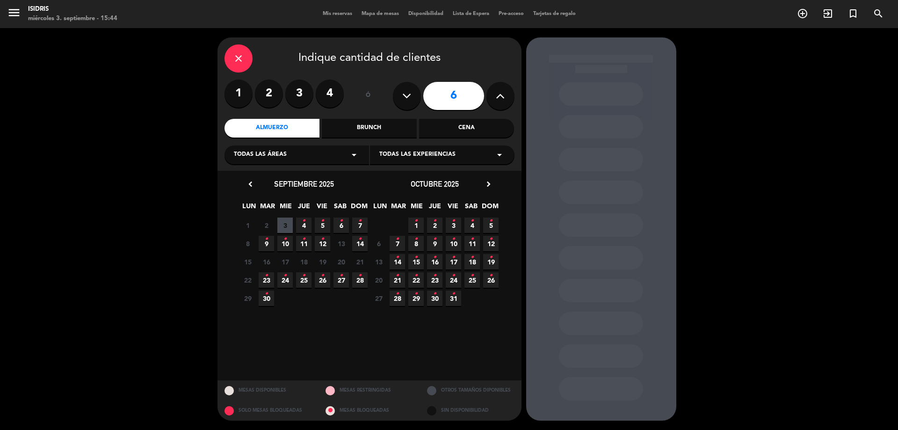
click at [360, 218] on icon "•" at bounding box center [359, 220] width 3 height 15
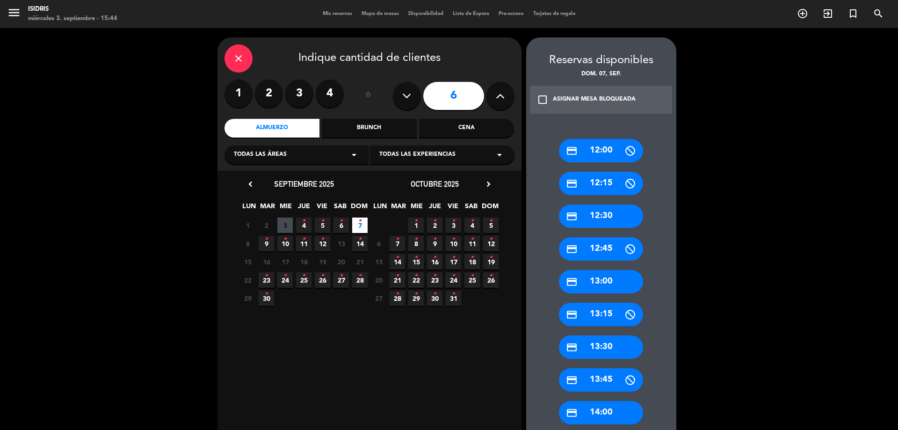
click at [598, 344] on div "credit_card 13:30" at bounding box center [601, 346] width 84 height 23
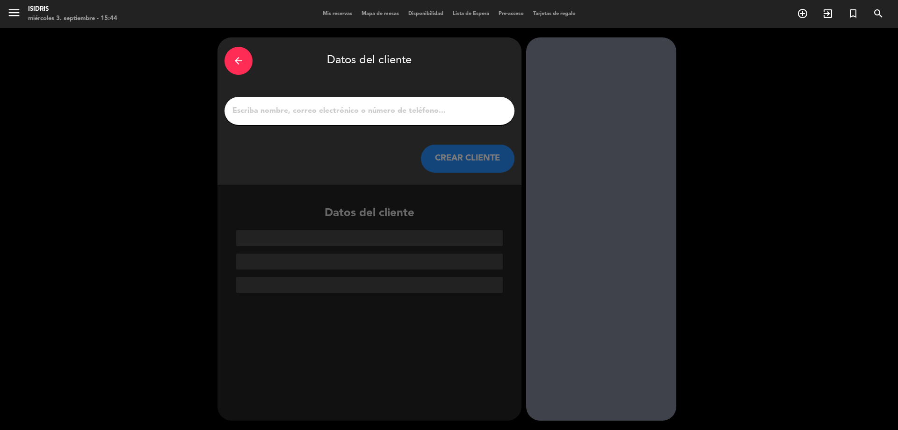
click at [394, 116] on input "1" at bounding box center [369, 110] width 276 height 13
paste input "[PERSON_NAME]"
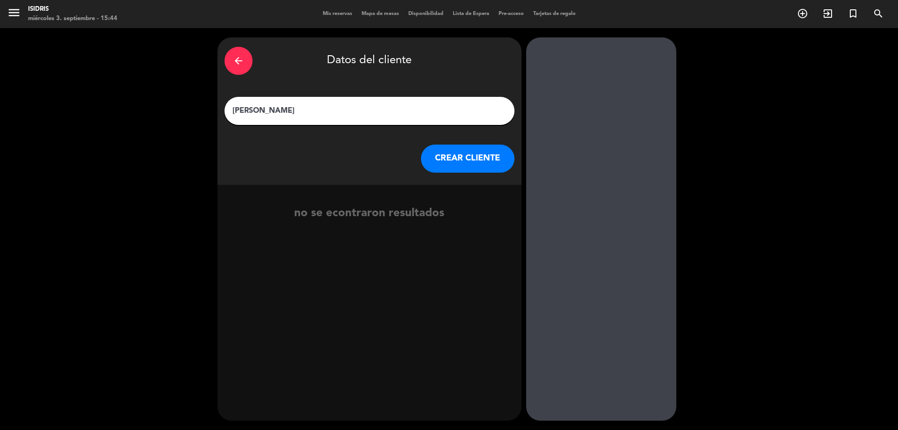
type input "[PERSON_NAME]"
click at [475, 166] on button "CREAR CLIENTE" at bounding box center [468, 158] width 94 height 28
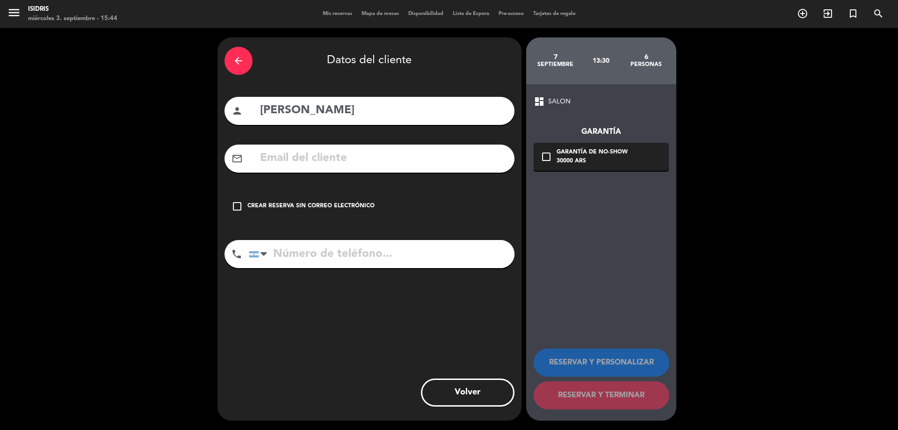
click at [396, 160] on input "text" at bounding box center [383, 158] width 248 height 19
paste input "[EMAIL_ADDRESS][DOMAIN_NAME]"
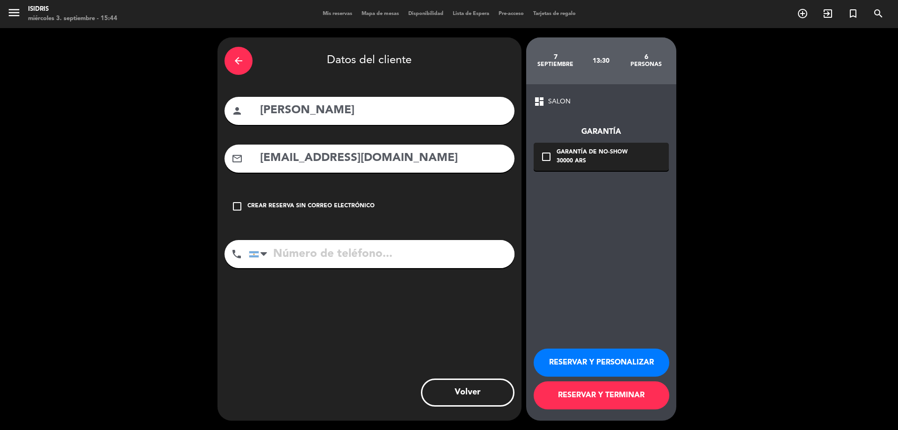
type input "[EMAIL_ADDRESS][DOMAIN_NAME]"
click at [552, 157] on div "check_box_outline_blank Garantía de no-show 30000 ARS" at bounding box center [600, 157] width 135 height 28
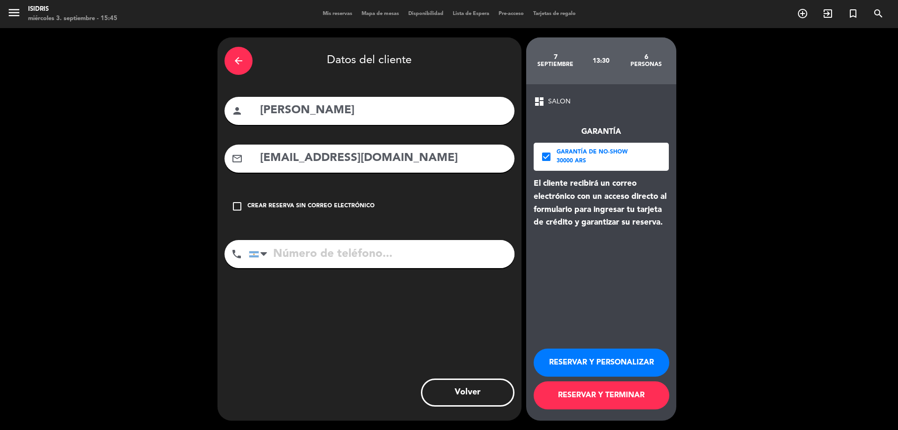
click at [337, 252] on input "tel" at bounding box center [382, 254] width 266 height 28
paste input "[PHONE_NUMBER]"
type input "[PHONE_NUMBER]"
click at [580, 367] on button "RESERVAR Y PERSONALIZAR" at bounding box center [601, 362] width 136 height 28
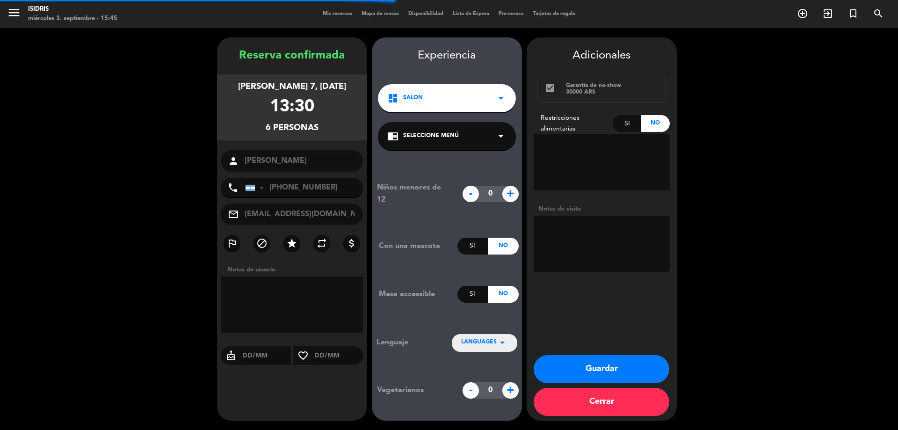
click at [620, 122] on div "Si" at bounding box center [626, 123] width 29 height 17
click at [574, 184] on textarea at bounding box center [601, 162] width 136 height 56
paste textarea "1 vegetariano solamete"
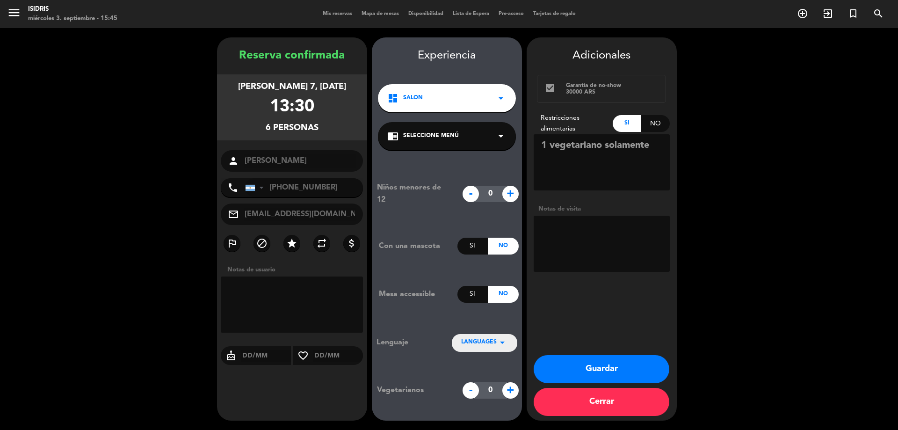
type textarea "1 vegetariano solamente"
click at [580, 262] on textarea at bounding box center [601, 244] width 136 height 56
paste textarea "1 vegetariano solamete"
click at [584, 250] on textarea at bounding box center [601, 244] width 136 height 56
type textarea "1 vegetariano solamente"
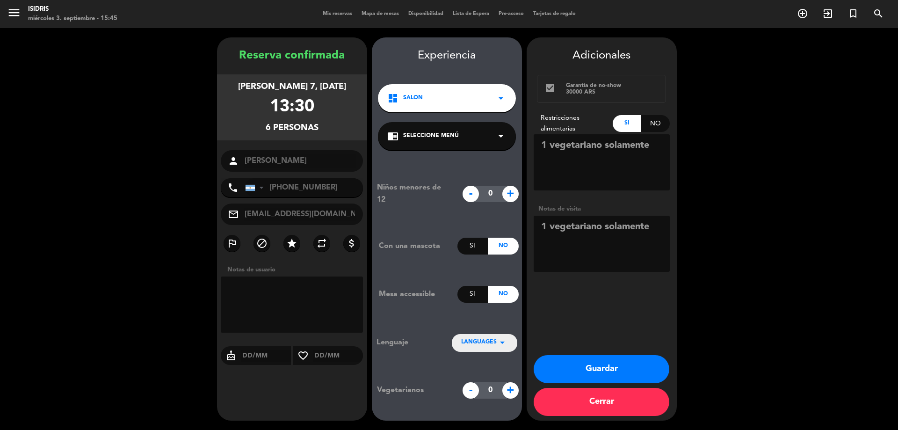
click at [636, 375] on button "Guardar" at bounding box center [601, 369] width 136 height 28
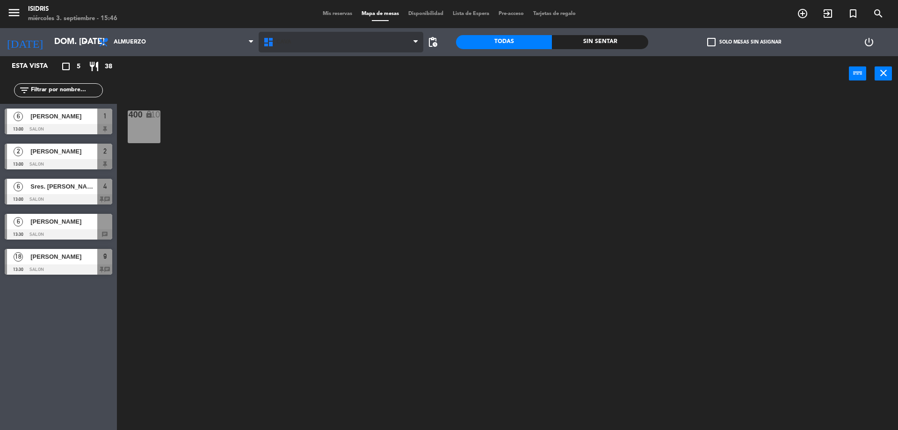
click at [286, 49] on span "CAVA" at bounding box center [341, 42] width 165 height 21
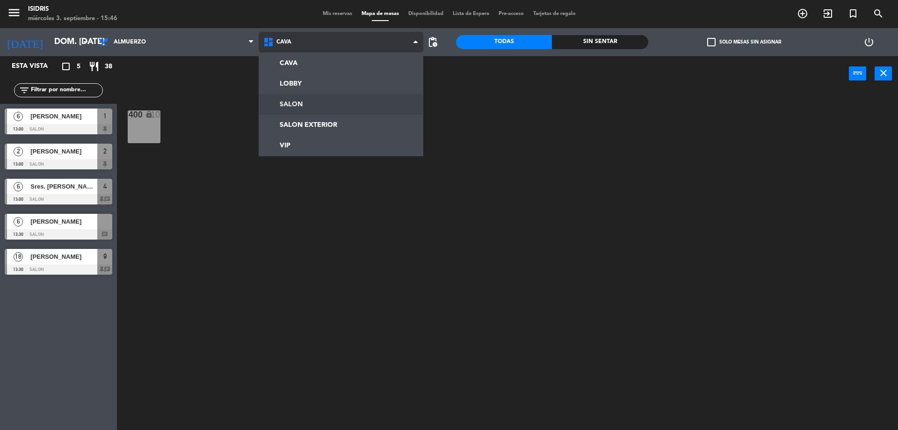
click at [297, 98] on ng-component "menu isidris miércoles 3. septiembre - 15:46 Mis reservas Mapa de mesas Disponi…" at bounding box center [449, 216] width 898 height 432
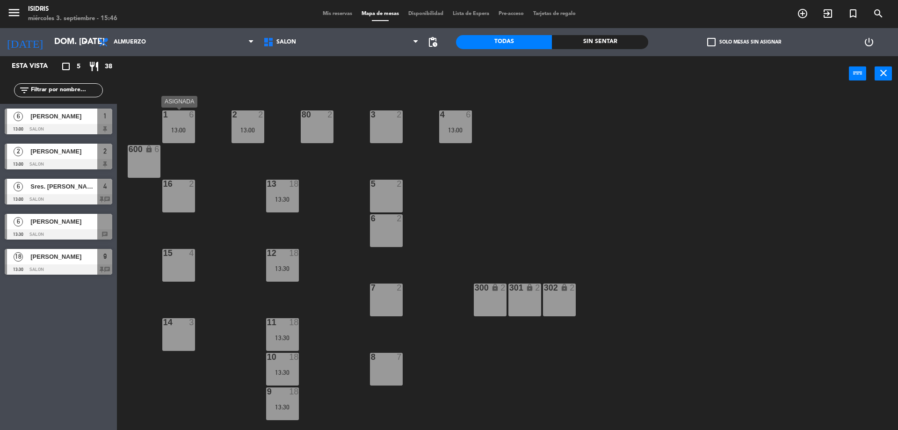
click at [177, 133] on div "13:00" at bounding box center [178, 130] width 33 height 7
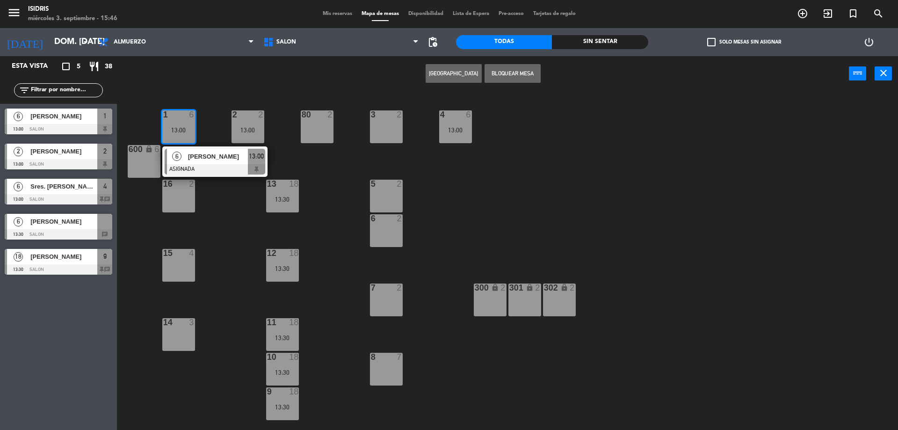
click at [232, 93] on main "1 6 13:00 6 [PERSON_NAME] ASIGNADA 13:00 2 2 13:00 3 2 4 6 13:00 80 2 600 lock …" at bounding box center [507, 258] width 781 height 347
click at [444, 189] on div "1 6 13:00 6 [PERSON_NAME] ASIGNADA 13:00 2 2 13:00 3 2 4 6 13:00 80 2 600 lock …" at bounding box center [512, 263] width 772 height 339
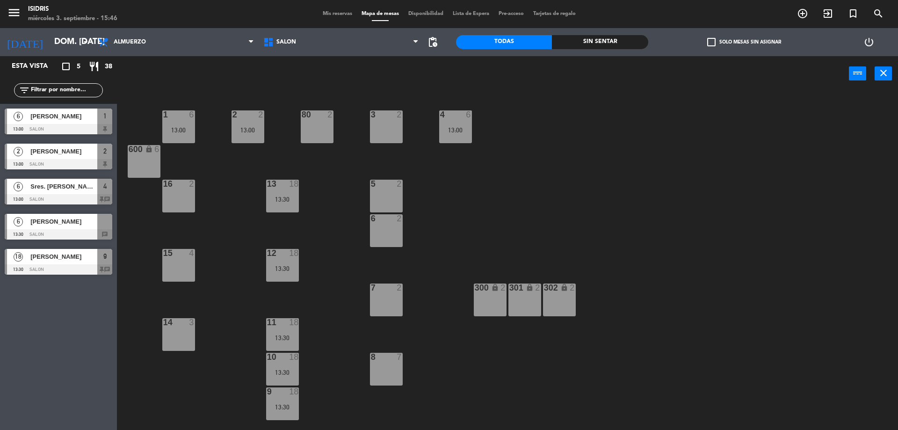
click at [42, 221] on span "[PERSON_NAME]" at bounding box center [63, 221] width 67 height 10
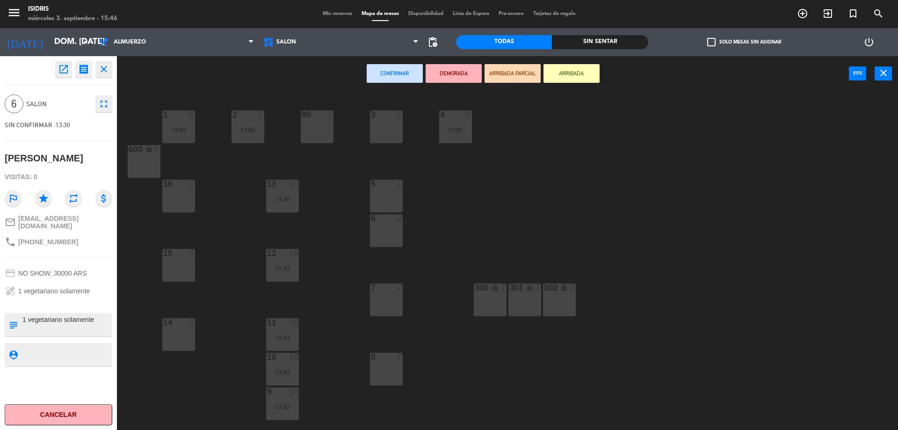
click at [383, 374] on div "8 7" at bounding box center [386, 369] width 33 height 33
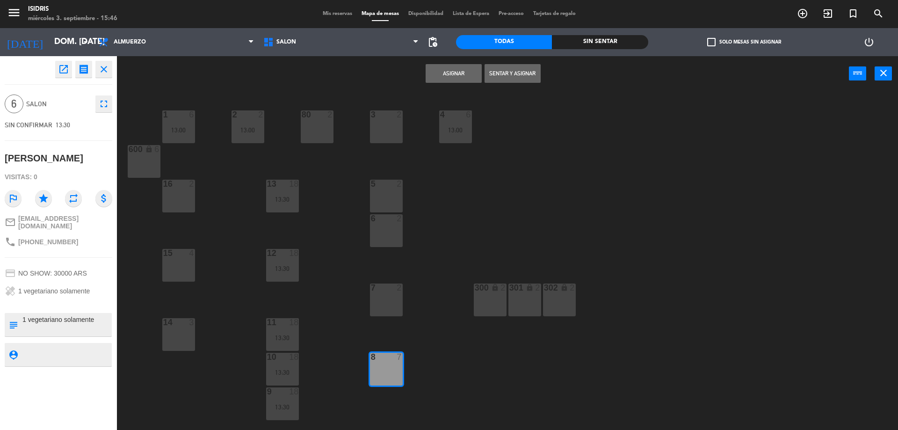
click at [446, 81] on button "Asignar" at bounding box center [453, 73] width 56 height 19
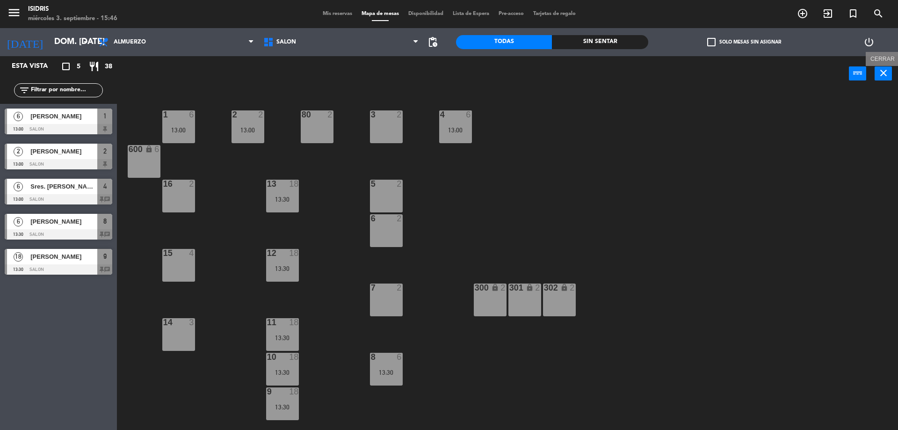
click at [889, 72] on button "close" at bounding box center [882, 73] width 17 height 14
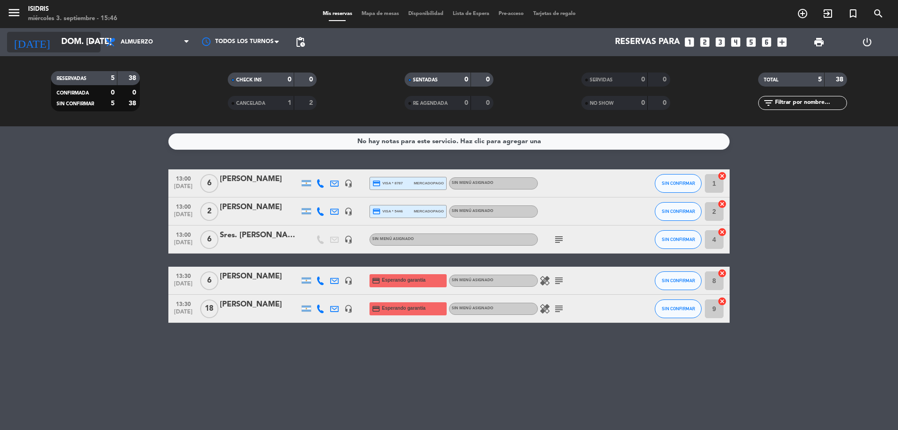
click at [71, 49] on input "dom. [DATE]" at bounding box center [111, 42] width 108 height 19
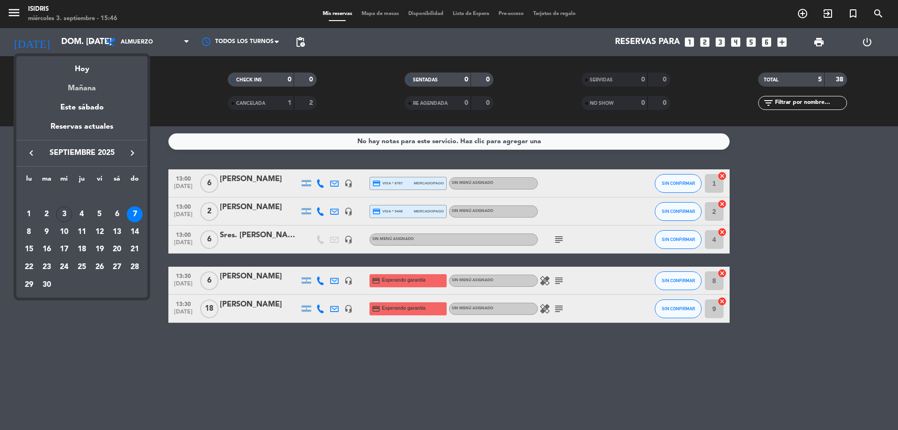
click at [86, 79] on div "Mañana" at bounding box center [81, 84] width 131 height 19
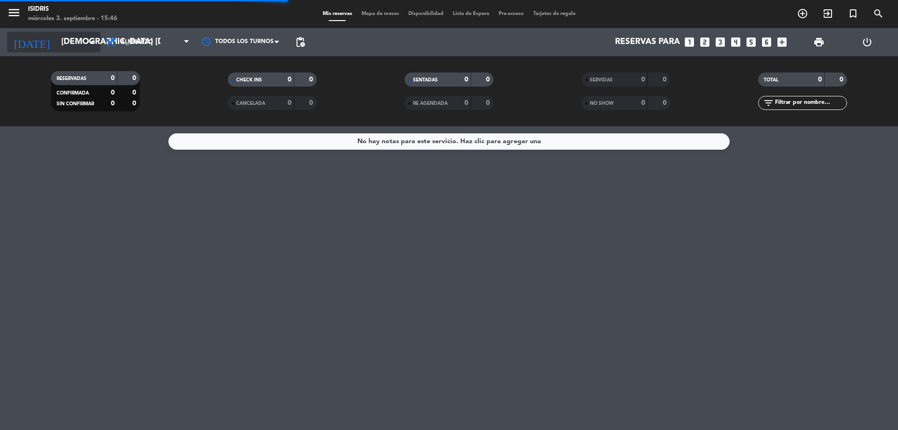
click at [63, 41] on input "[DEMOGRAPHIC_DATA] [DATE]" at bounding box center [111, 42] width 108 height 19
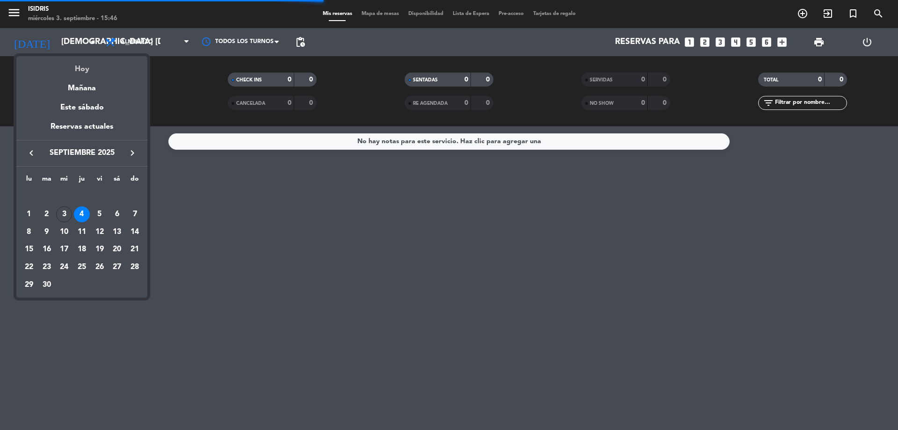
click at [85, 64] on div "Hoy" at bounding box center [81, 65] width 131 height 19
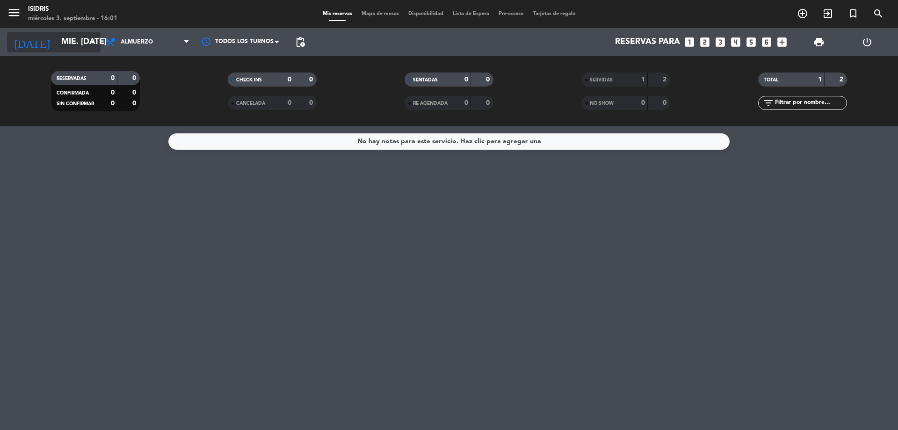
click at [77, 36] on input "mié. [DATE]" at bounding box center [111, 42] width 108 height 19
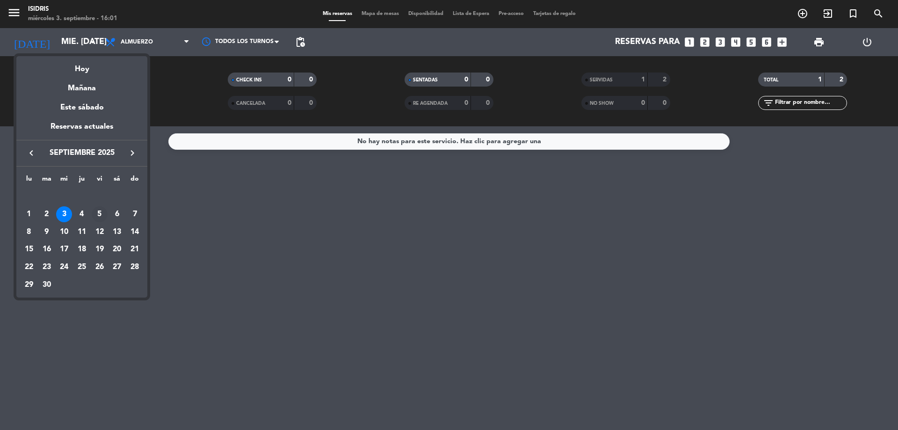
click at [97, 212] on div "5" at bounding box center [100, 214] width 16 height 16
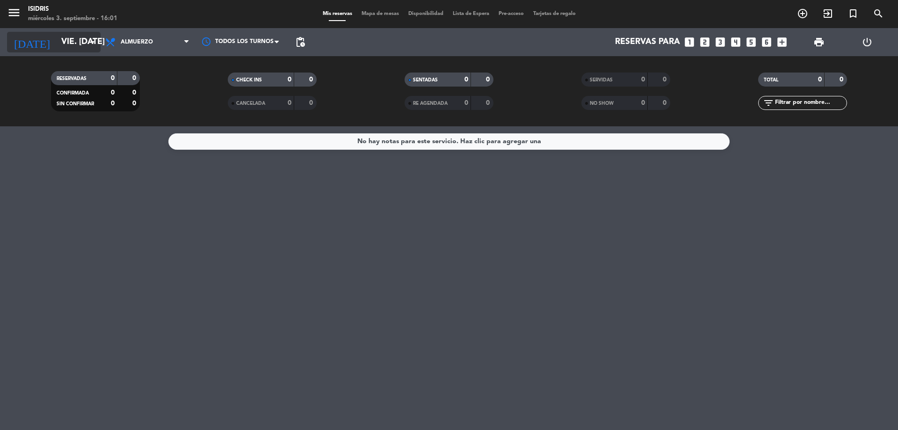
click at [80, 36] on input "vie. [DATE]" at bounding box center [111, 42] width 108 height 19
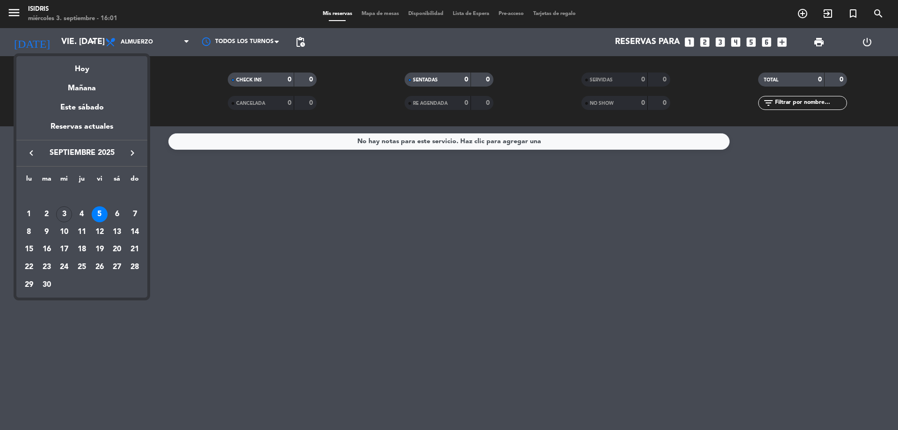
click at [155, 43] on div at bounding box center [449, 215] width 898 height 430
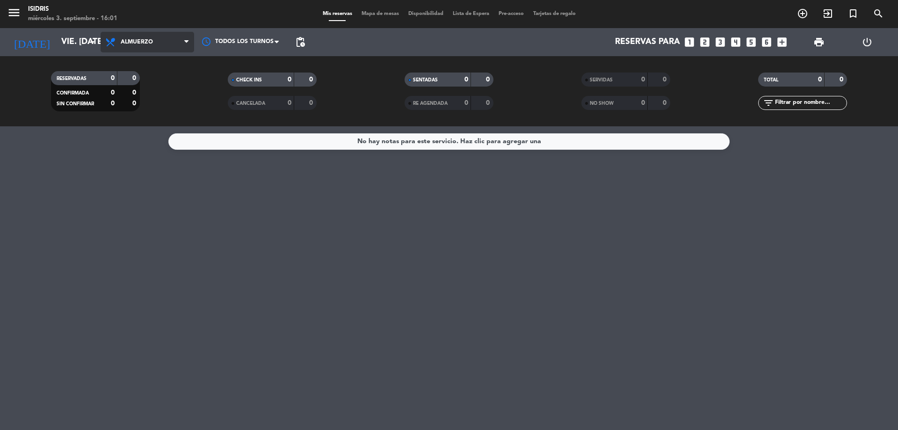
click at [154, 43] on span "Almuerzo" at bounding box center [148, 42] width 94 height 21
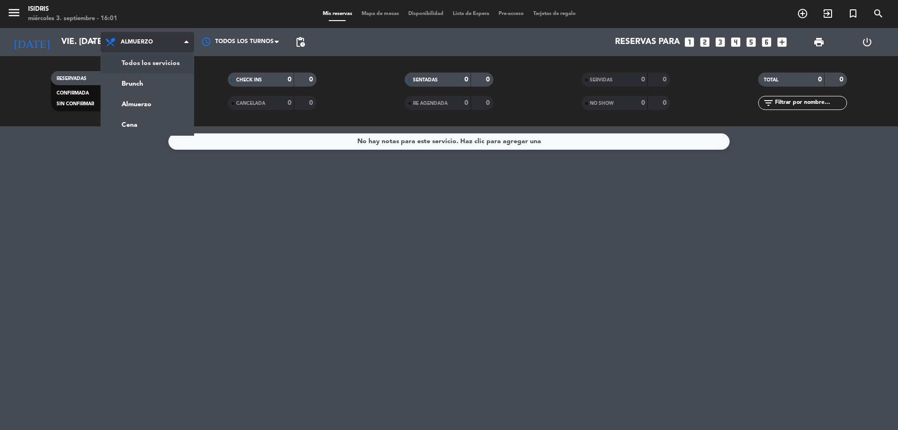
click at [152, 57] on div "menu isidris miércoles 3. septiembre - 16:01 Mis reservas Mapa de mesas Disponi…" at bounding box center [449, 63] width 898 height 126
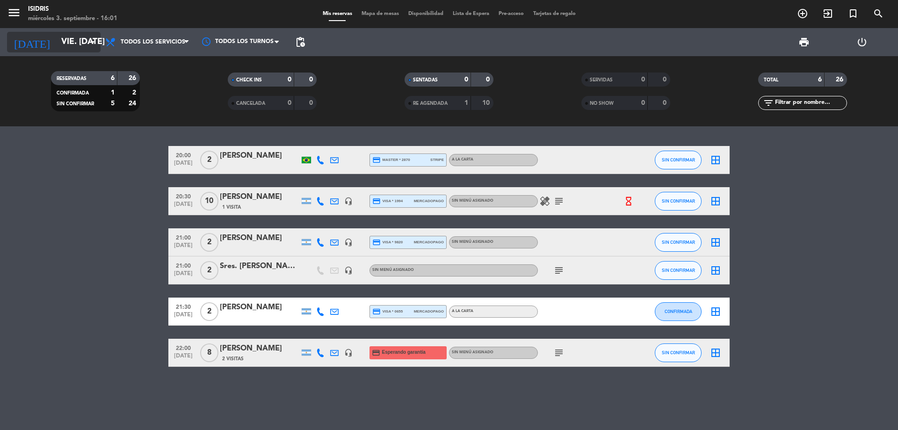
click at [79, 40] on input "vie. [DATE]" at bounding box center [111, 42] width 108 height 19
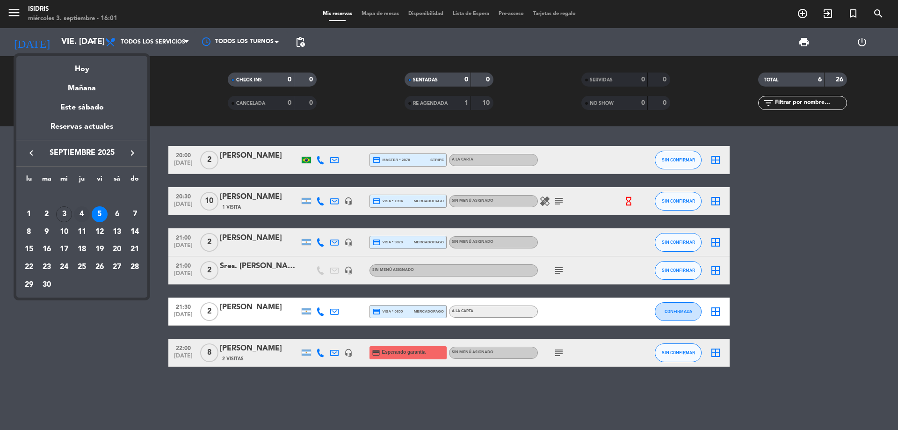
click at [79, 210] on div "4" at bounding box center [82, 214] width 16 height 16
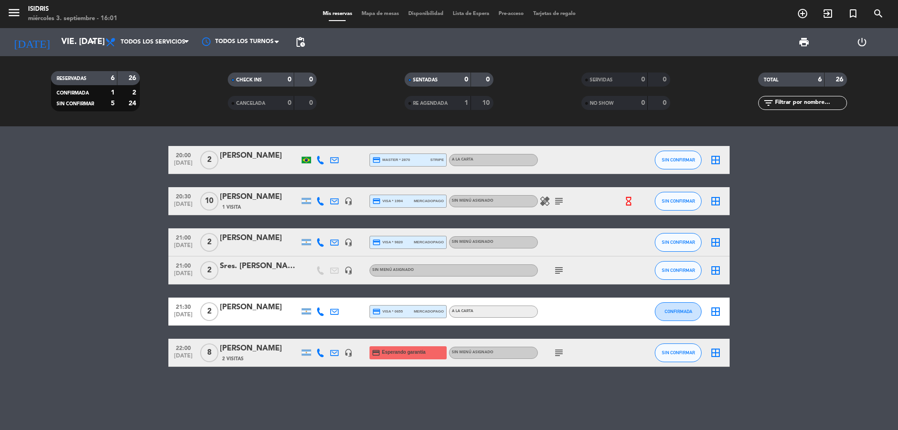
type input "[DEMOGRAPHIC_DATA] [DATE]"
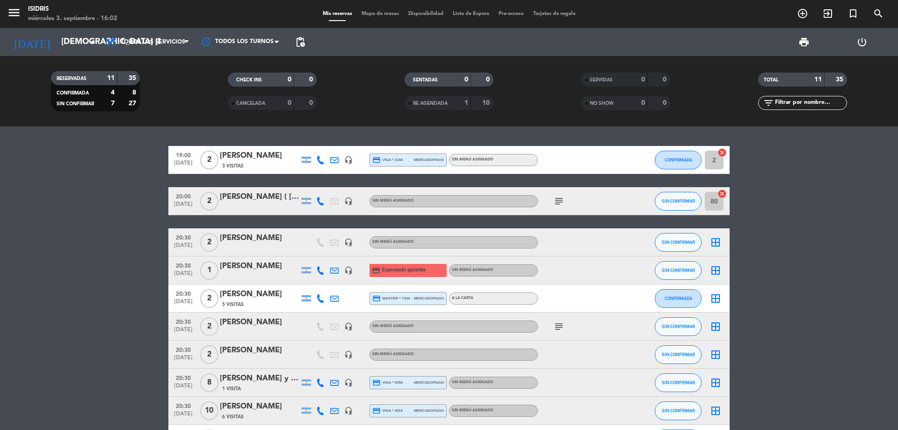
click at [724, 192] on icon "cancel" at bounding box center [721, 193] width 9 height 9
click at [724, 152] on icon "cancel" at bounding box center [721, 152] width 9 height 9
click at [361, 15] on span "Mapa de mesas" at bounding box center [380, 13] width 47 height 5
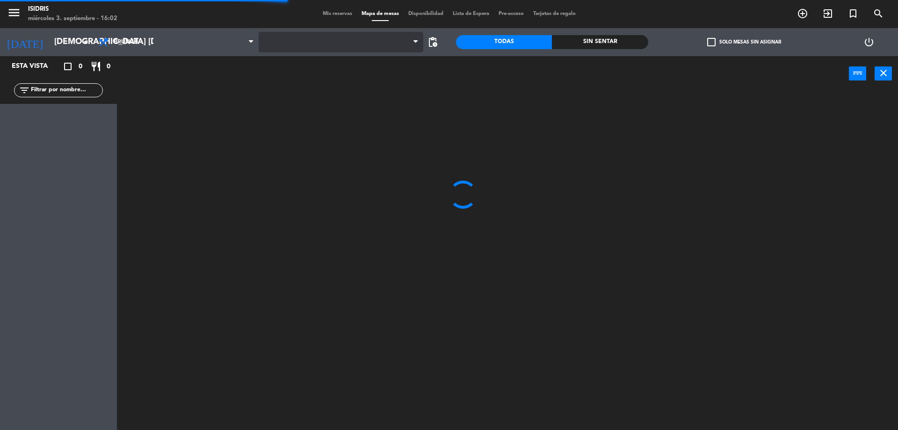
click at [303, 51] on span at bounding box center [341, 42] width 165 height 21
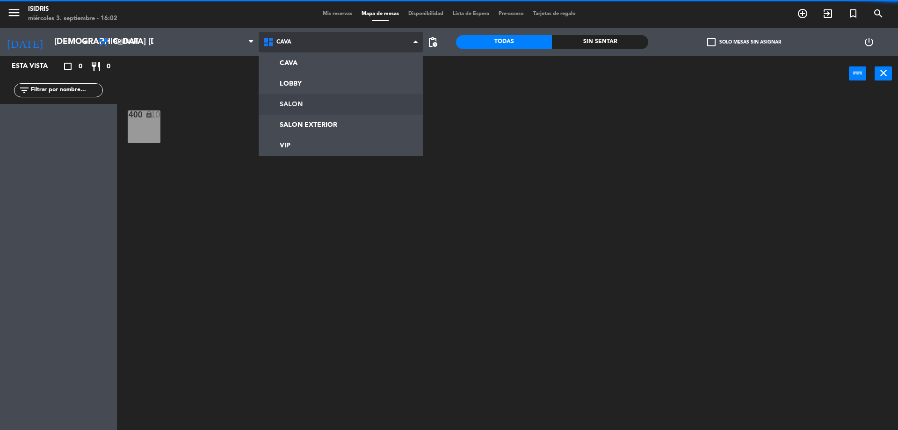
click at [305, 108] on ng-component "menu isidris miércoles 3. septiembre - 16:02 Mis reservas Mapa de mesas Disponi…" at bounding box center [449, 216] width 898 height 432
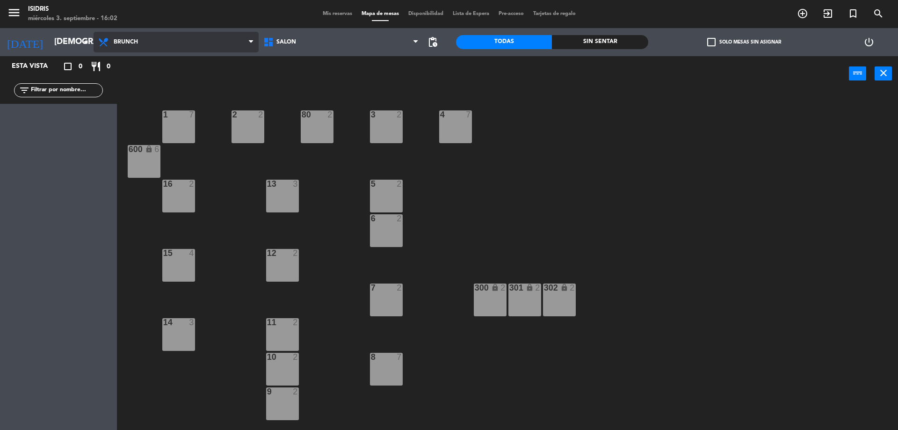
click at [150, 46] on span "Brunch" at bounding box center [176, 42] width 165 height 21
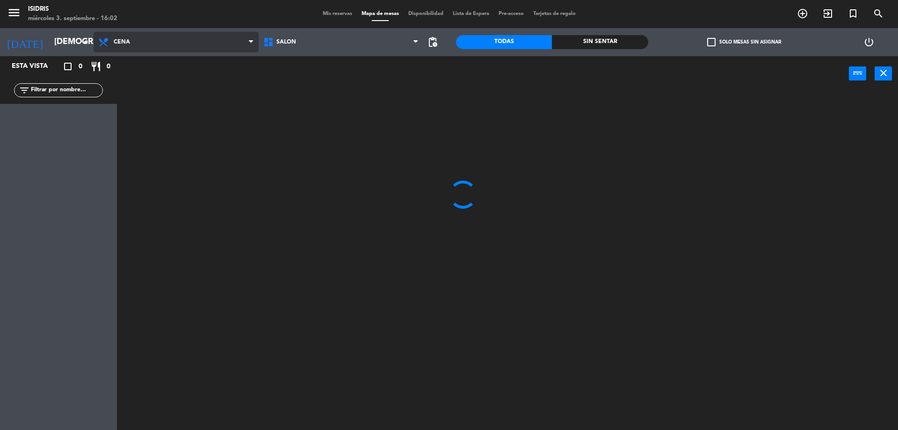
click at [151, 98] on ng-component "menu isidris miércoles 3. septiembre - 16:02 Mis reservas Mapa de mesas Disponi…" at bounding box center [449, 216] width 898 height 432
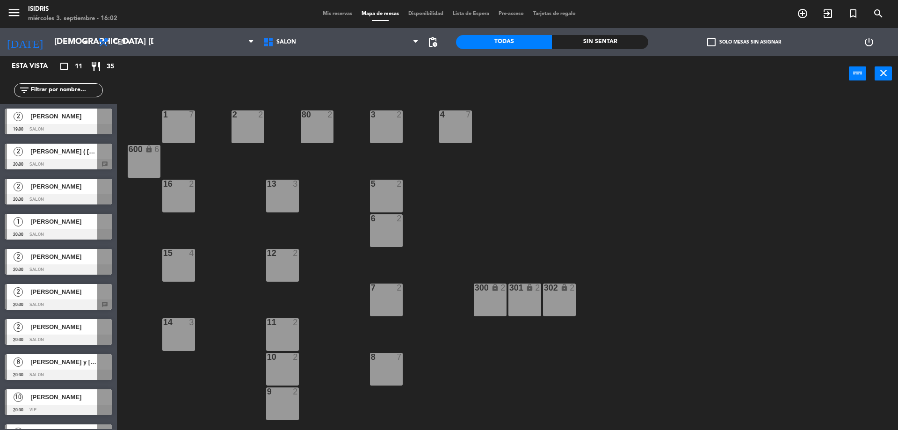
drag, startPoint x: 52, startPoint y: 121, endPoint x: 75, endPoint y: 115, distance: 23.8
click at [52, 121] on div "2 [PERSON_NAME] 19:00 SALON" at bounding box center [58, 121] width 117 height 35
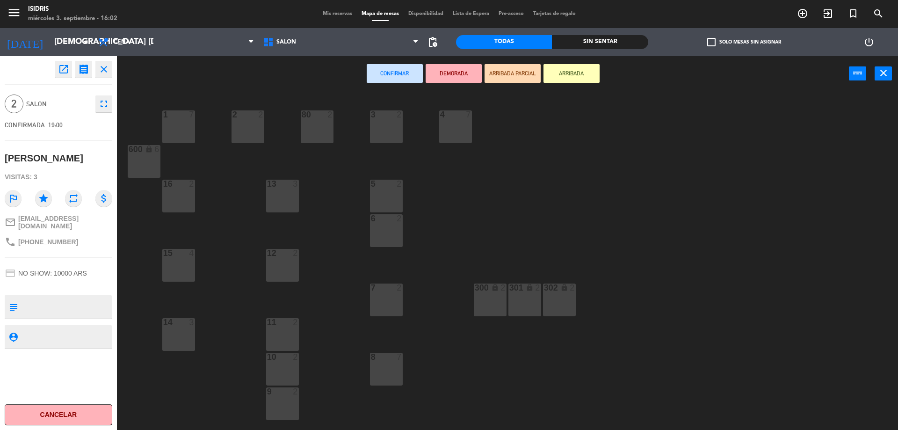
click at [237, 125] on div "2 2" at bounding box center [247, 126] width 33 height 33
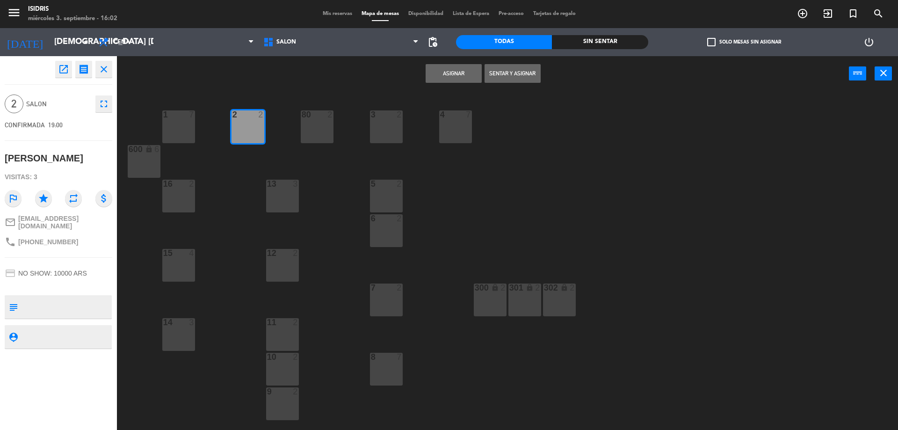
click at [445, 79] on button "Asignar" at bounding box center [453, 73] width 56 height 19
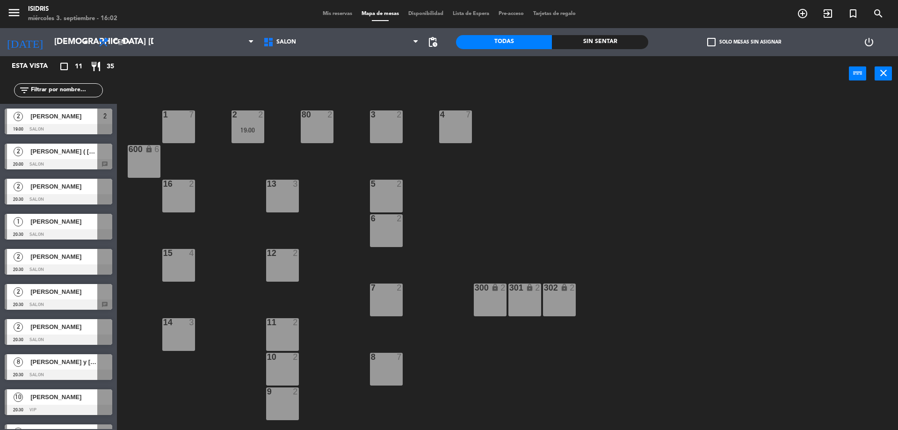
click at [50, 152] on span "[PERSON_NAME] ( [PERSON_NAME])" at bounding box center [63, 151] width 67 height 10
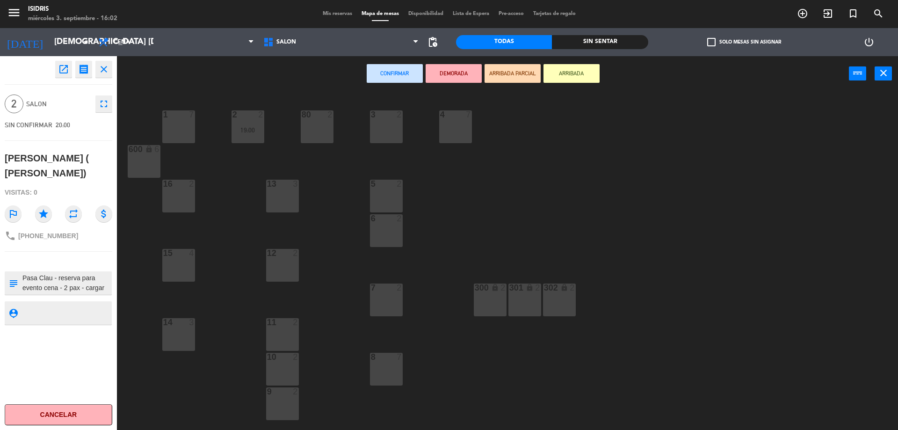
click at [324, 115] on div "2" at bounding box center [331, 114] width 15 height 8
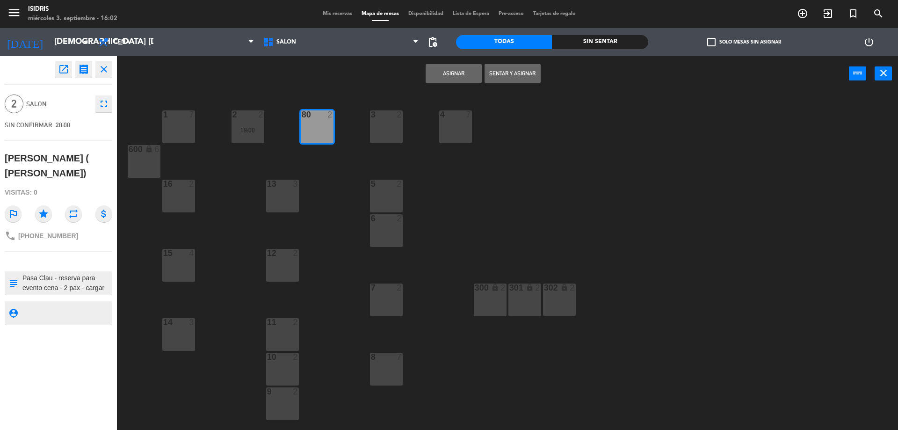
click at [452, 73] on button "Asignar" at bounding box center [453, 73] width 56 height 19
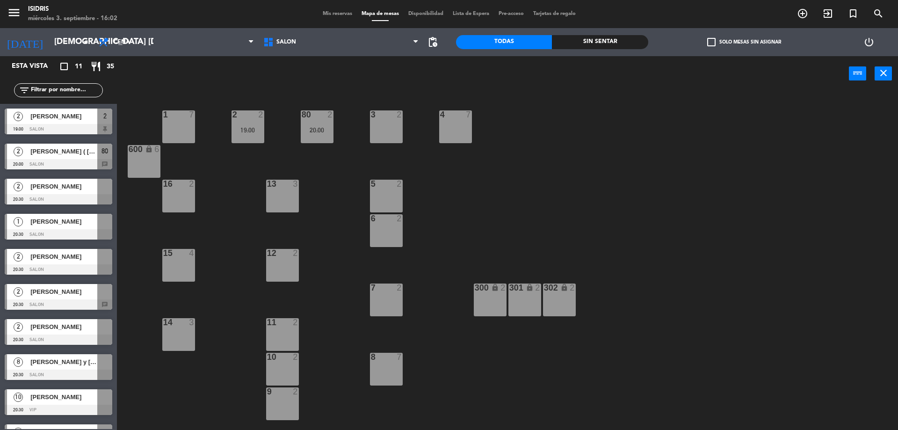
click at [52, 192] on div "[PERSON_NAME]" at bounding box center [63, 186] width 68 height 15
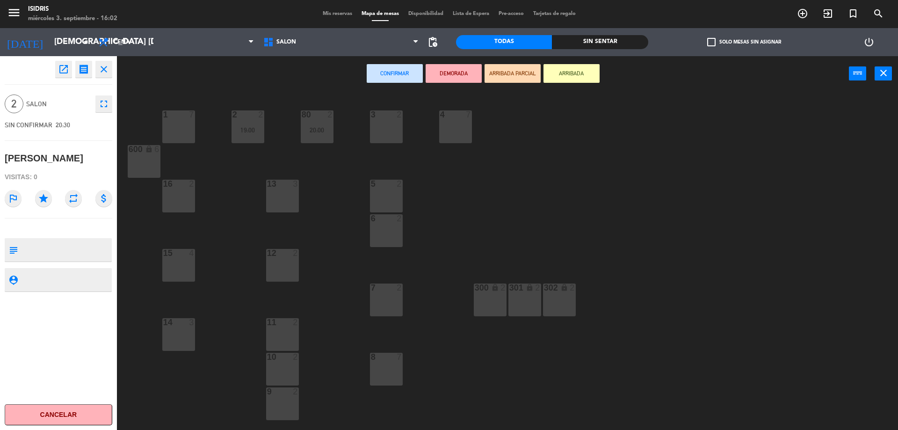
click at [393, 131] on div "3 2" at bounding box center [386, 126] width 33 height 33
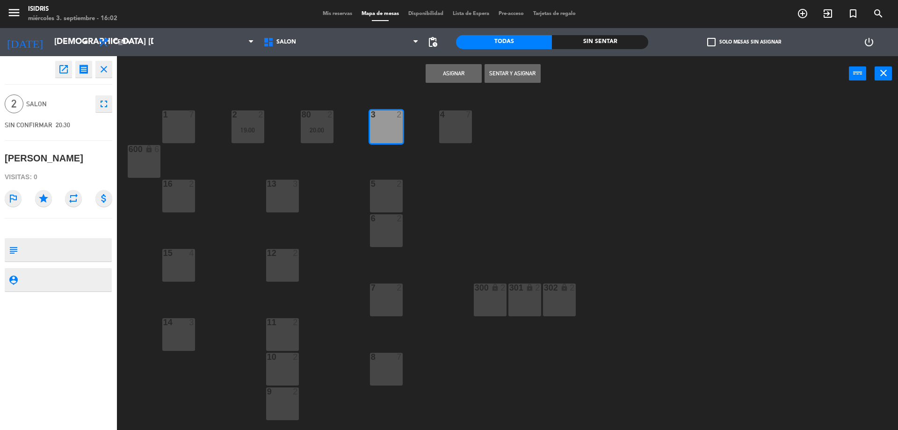
click at [447, 72] on button "Asignar" at bounding box center [453, 73] width 56 height 19
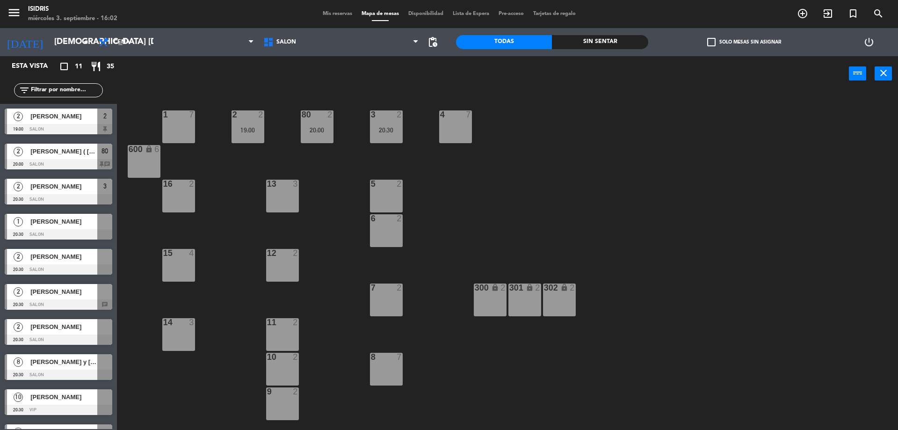
click at [80, 228] on div "[PERSON_NAME]" at bounding box center [63, 221] width 68 height 15
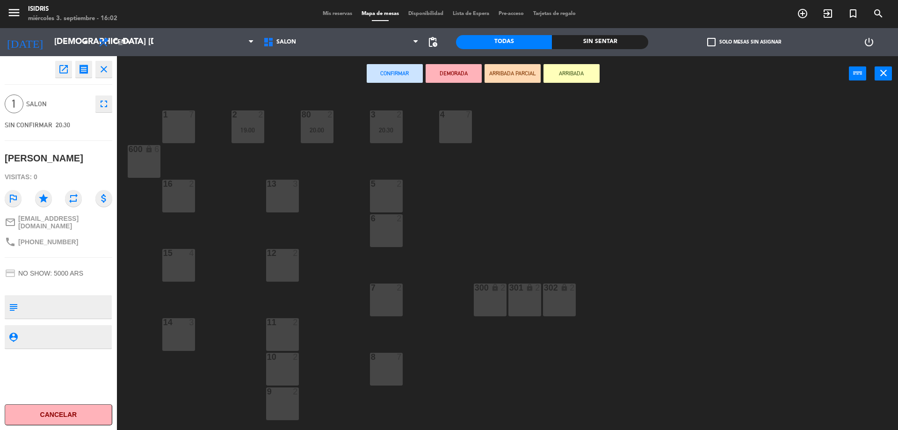
click at [477, 297] on div "300 lock 2" at bounding box center [490, 299] width 33 height 33
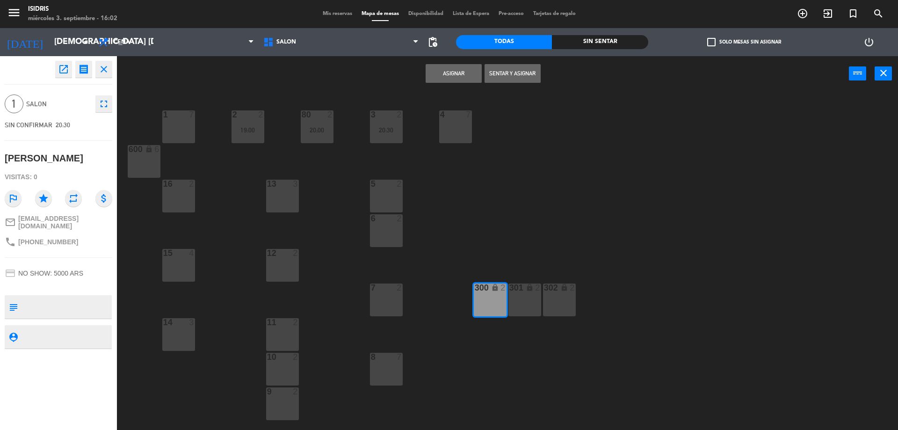
click at [455, 77] on button "Asignar" at bounding box center [453, 73] width 56 height 19
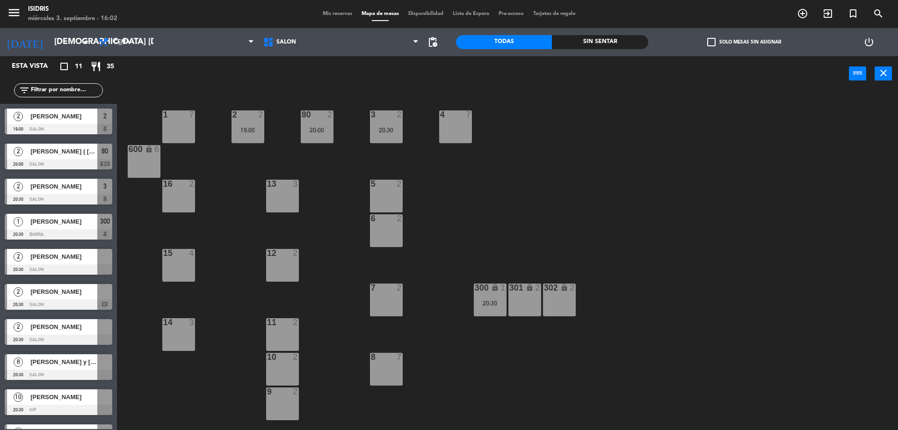
click at [50, 270] on div at bounding box center [59, 269] width 108 height 10
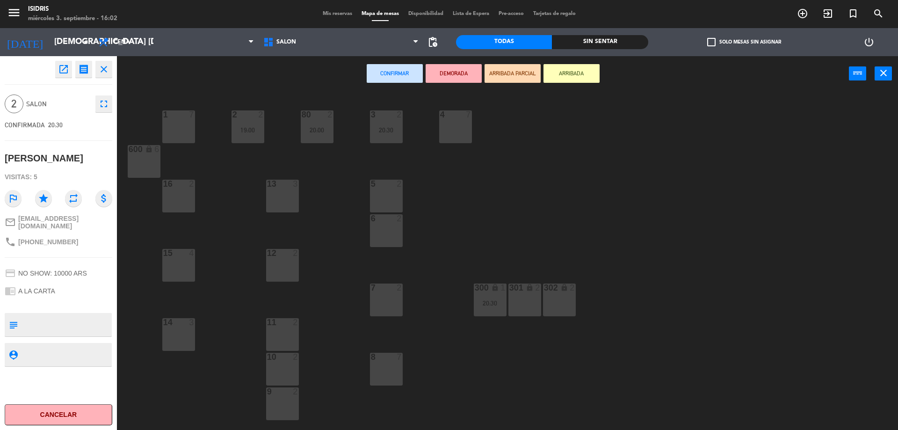
click at [397, 295] on div "7 2" at bounding box center [386, 299] width 33 height 33
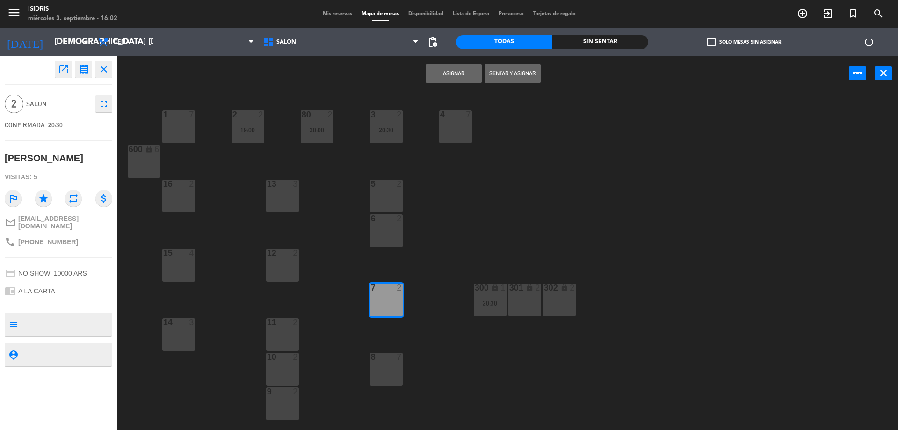
click at [456, 77] on button "Asignar" at bounding box center [453, 73] width 56 height 19
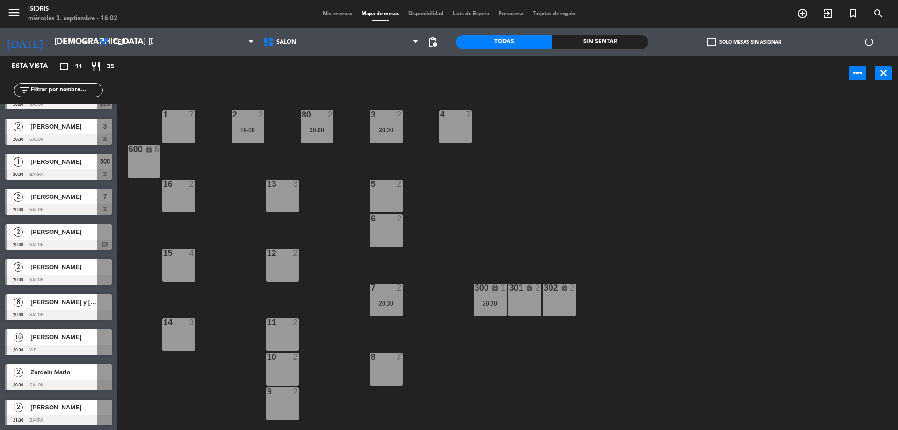
scroll to position [61, 0]
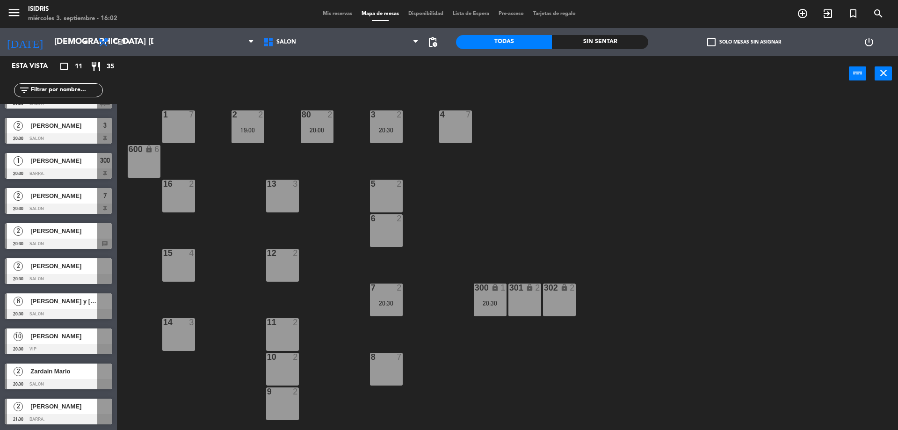
click at [75, 277] on div at bounding box center [59, 279] width 108 height 10
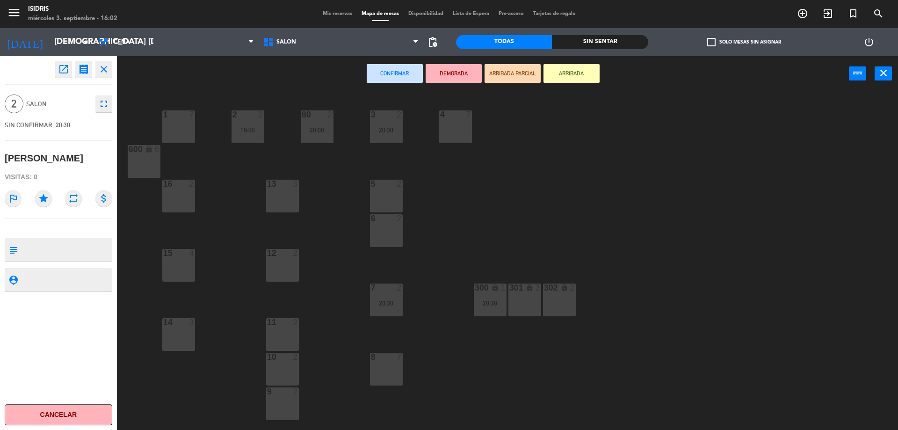
click at [279, 334] on div "11 2" at bounding box center [282, 334] width 33 height 33
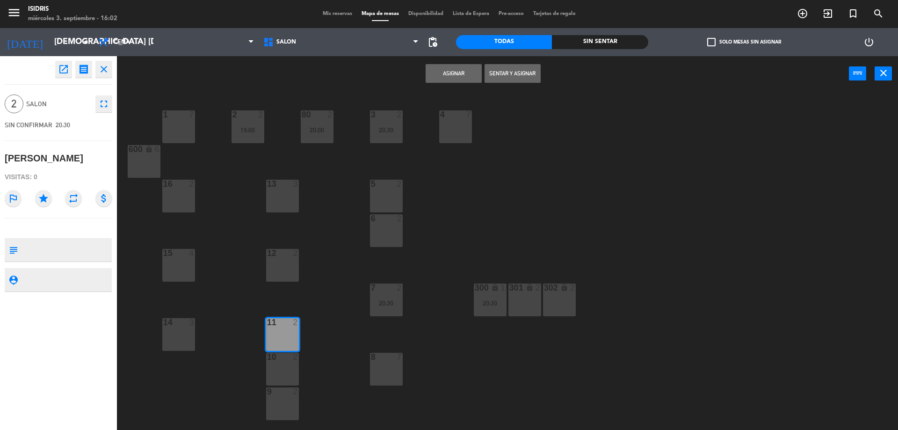
click at [439, 72] on button "Asignar" at bounding box center [453, 73] width 56 height 19
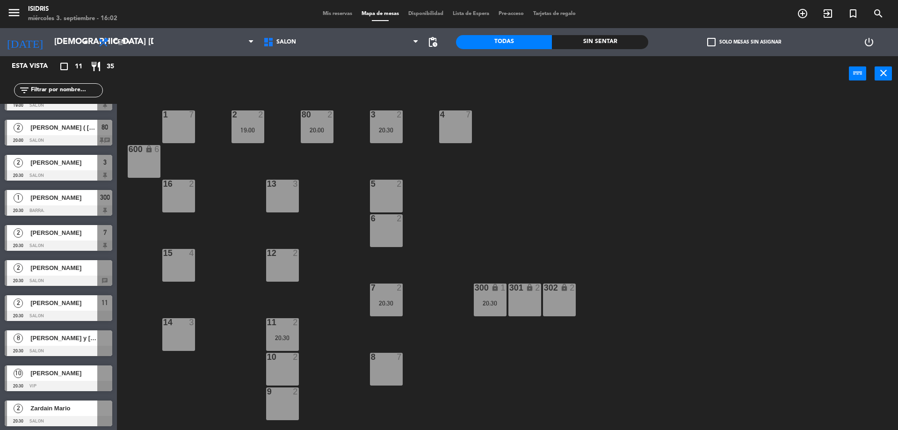
scroll to position [47, 0]
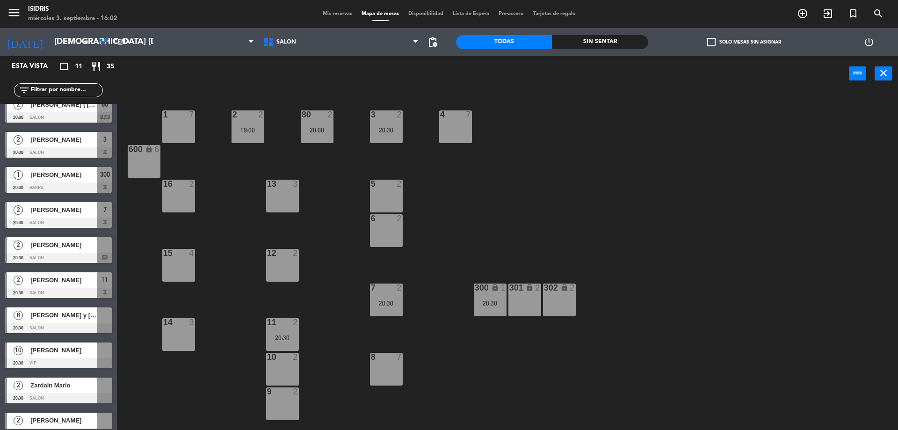
click at [85, 320] on div "[PERSON_NAME] y [PERSON_NAME]" at bounding box center [63, 314] width 68 height 15
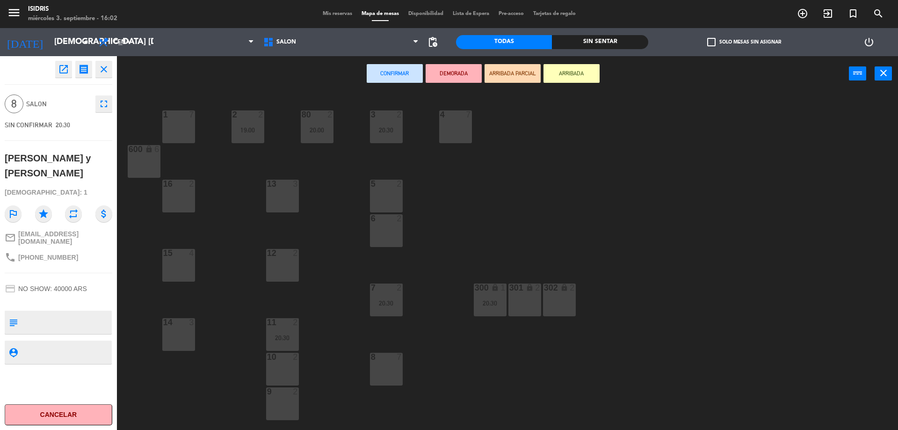
click at [187, 201] on div "16 2" at bounding box center [178, 196] width 33 height 33
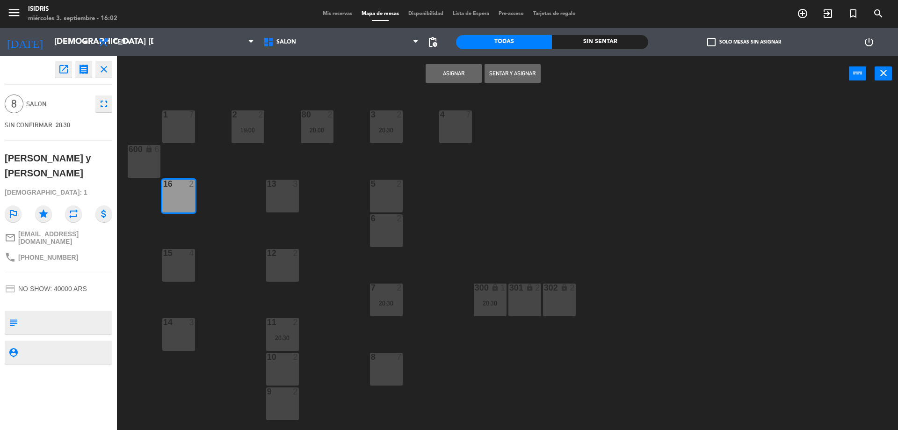
click at [178, 267] on div "15 4" at bounding box center [178, 265] width 33 height 33
click at [445, 71] on button "Asignar" at bounding box center [453, 73] width 56 height 19
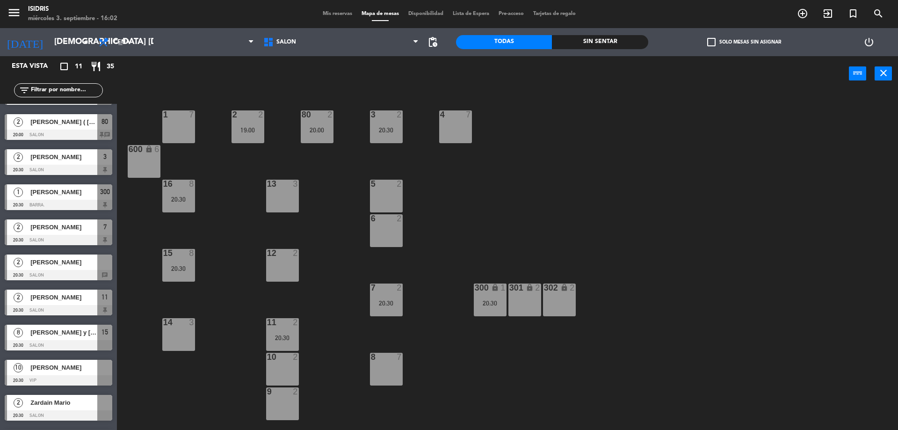
scroll to position [61, 0]
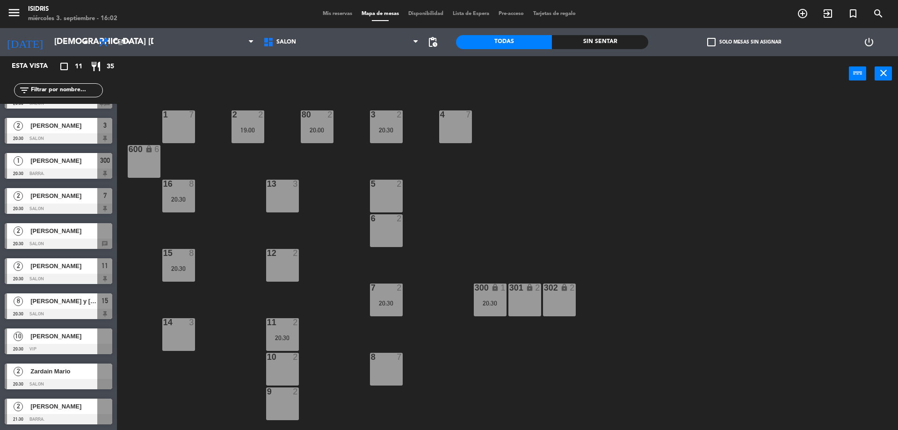
click at [74, 228] on span "[PERSON_NAME]" at bounding box center [63, 231] width 67 height 10
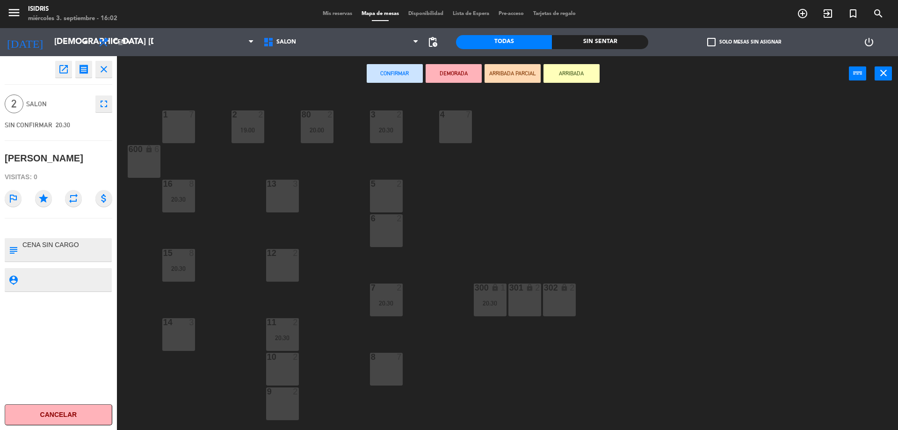
click at [180, 339] on div "14 3" at bounding box center [178, 334] width 33 height 33
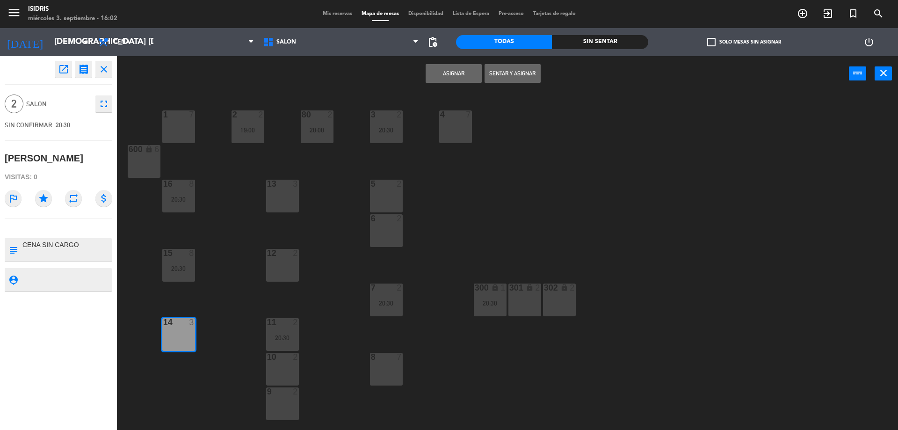
click at [453, 71] on button "Asignar" at bounding box center [453, 73] width 56 height 19
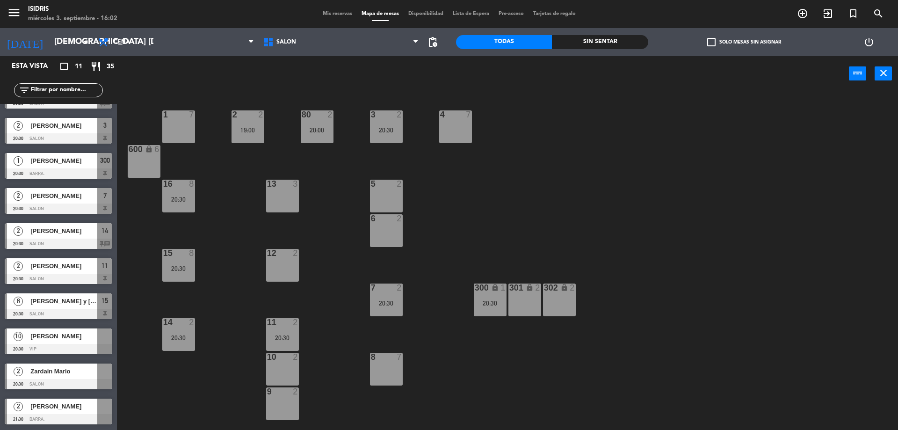
click at [90, 337] on span "[PERSON_NAME]" at bounding box center [63, 336] width 67 height 10
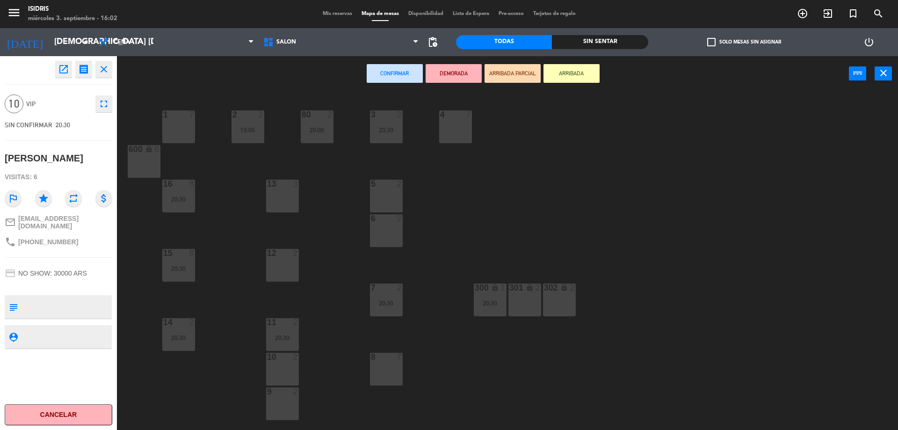
click at [327, 323] on div "1 7 2 2 19:00 3 2 20:30 4 7 80 2 20:00 600 lock 6 5 2 13 3 16 8 20:30 6 2 12 2 …" at bounding box center [512, 263] width 772 height 339
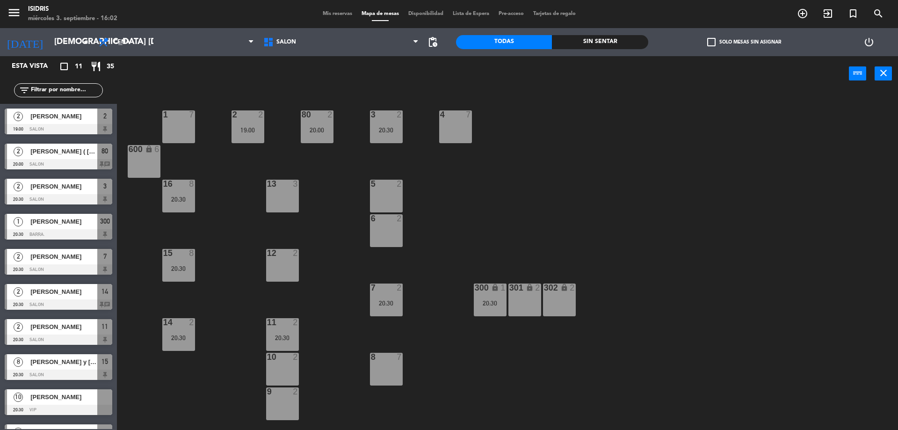
scroll to position [34, 0]
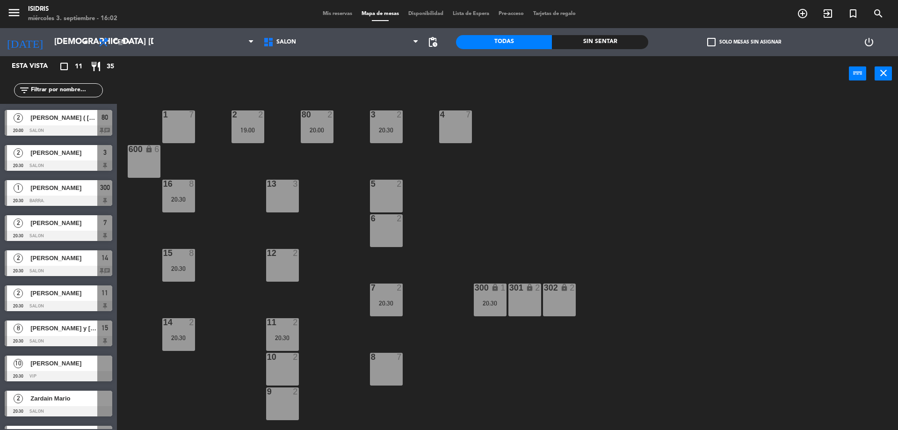
click at [290, 340] on div "20:30" at bounding box center [282, 337] width 33 height 7
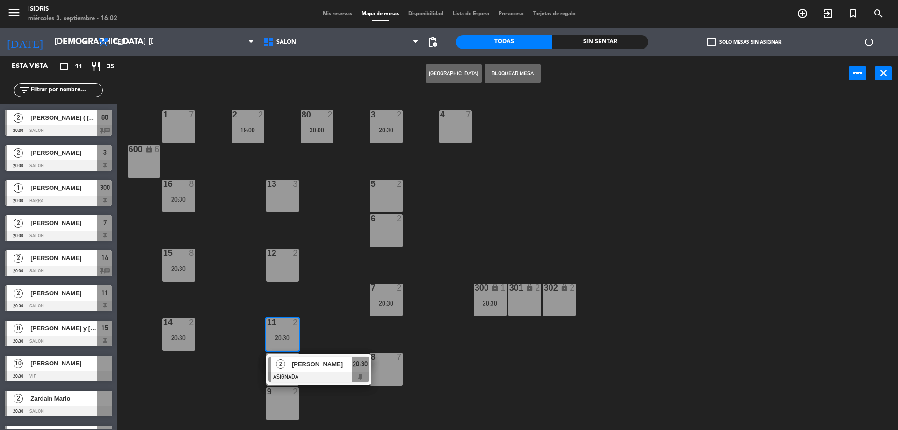
click at [225, 373] on div "1 7 2 2 19:00 3 2 20:30 4 7 80 2 20:00 600 lock 6 5 2 13 3 16 8 20:30 6 2 12 2 …" at bounding box center [512, 263] width 772 height 339
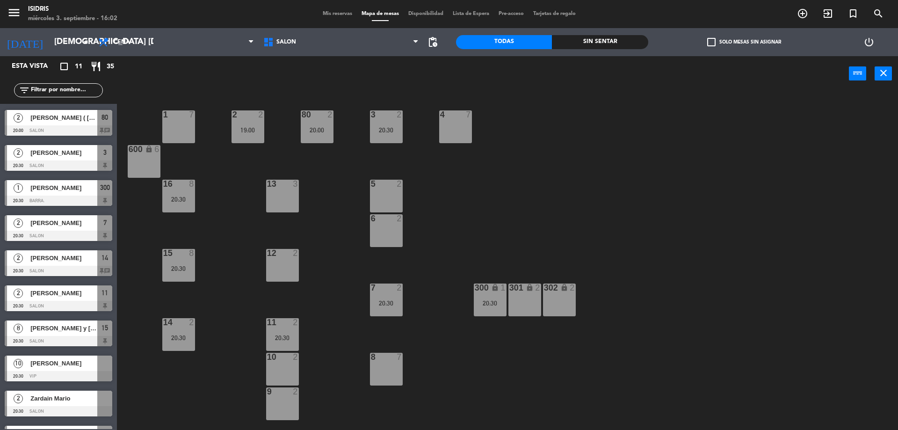
click at [287, 378] on div "10 2" at bounding box center [282, 369] width 33 height 33
click at [290, 325] on div "2" at bounding box center [297, 322] width 15 height 8
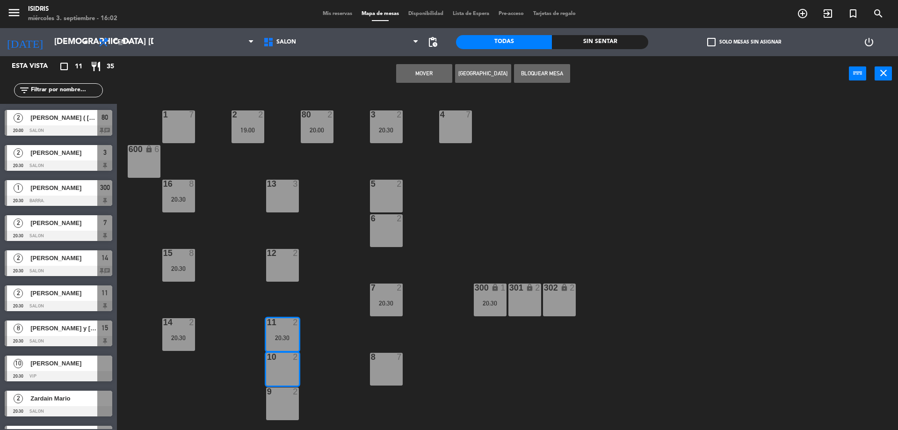
click at [418, 65] on button "Mover" at bounding box center [424, 73] width 56 height 19
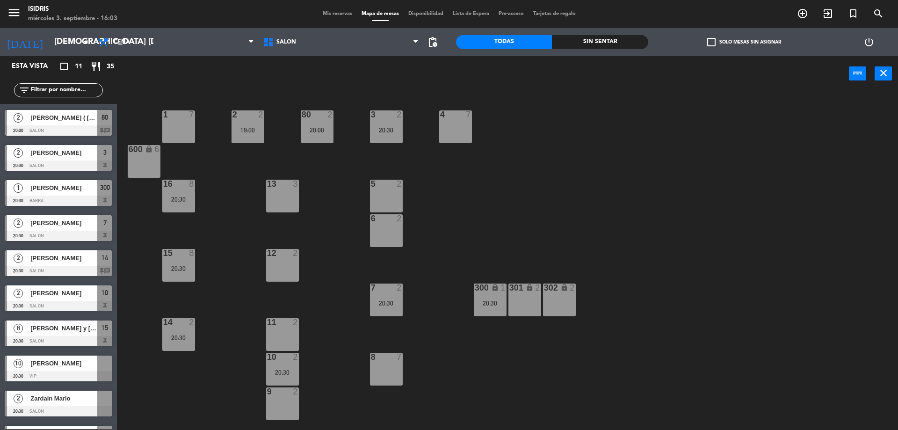
click at [65, 377] on div at bounding box center [59, 376] width 108 height 10
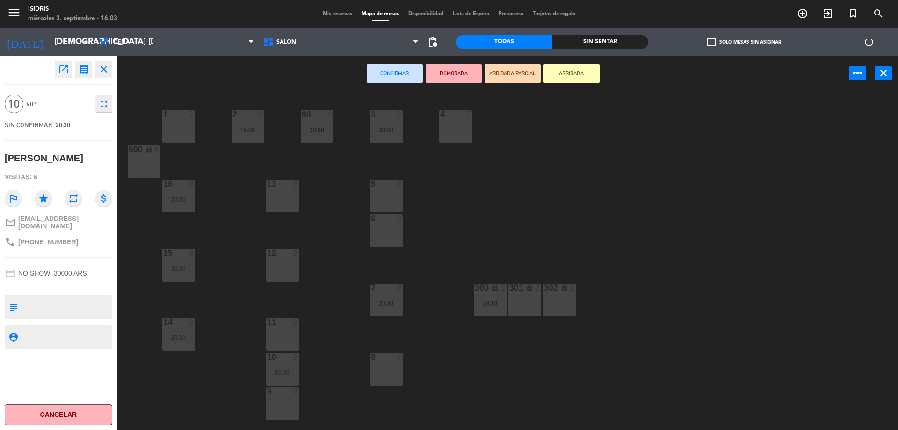
click at [277, 193] on div "13 3" at bounding box center [282, 196] width 33 height 33
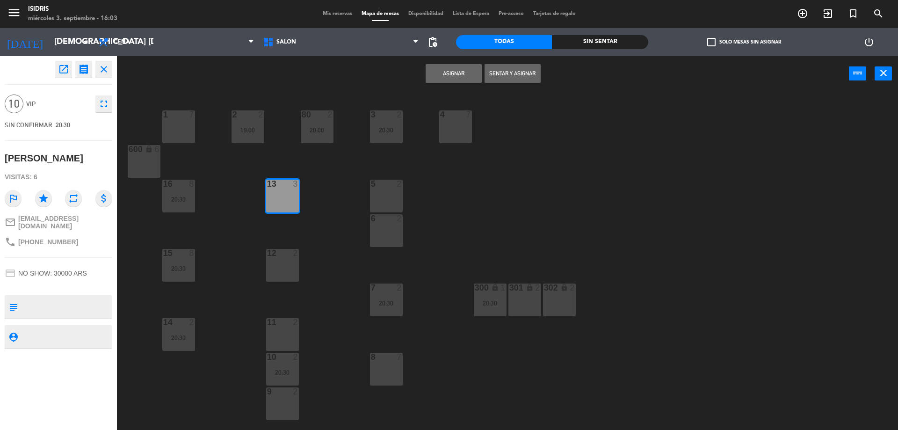
click at [279, 249] on div at bounding box center [281, 253] width 15 height 8
click at [286, 324] on div at bounding box center [281, 322] width 15 height 8
click at [457, 78] on button "Asignar" at bounding box center [453, 73] width 56 height 19
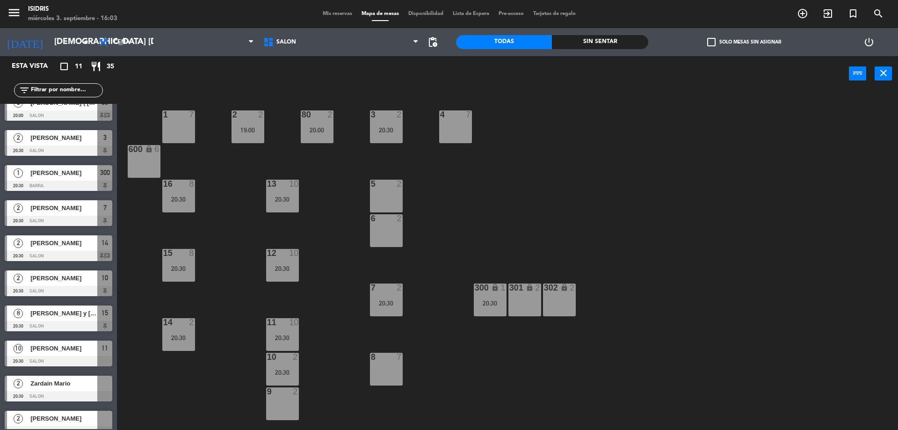
scroll to position [61, 0]
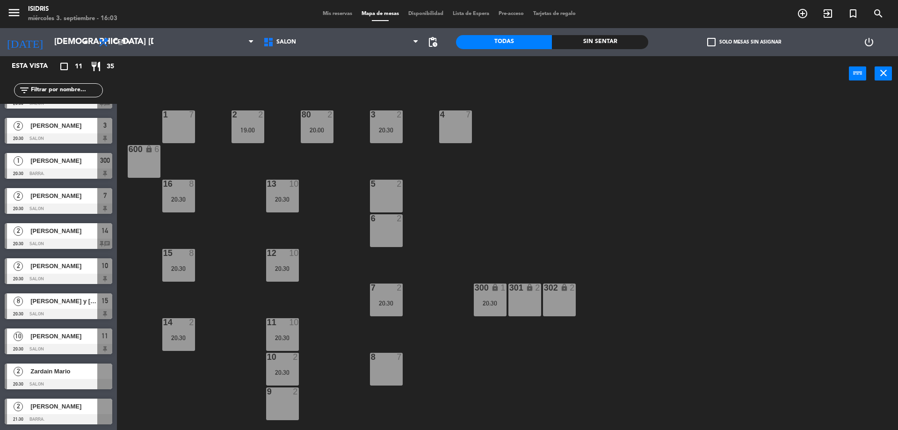
click at [74, 366] on span "Zardain Mario" at bounding box center [63, 371] width 67 height 10
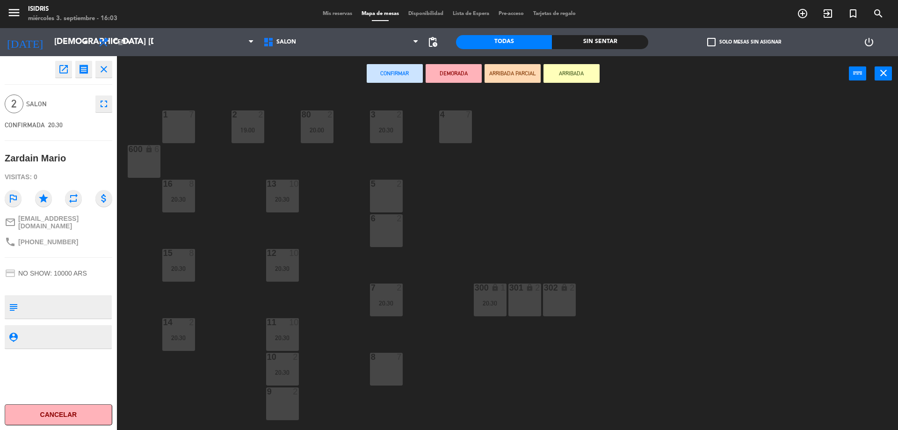
click at [286, 406] on div "9 2" at bounding box center [282, 403] width 33 height 33
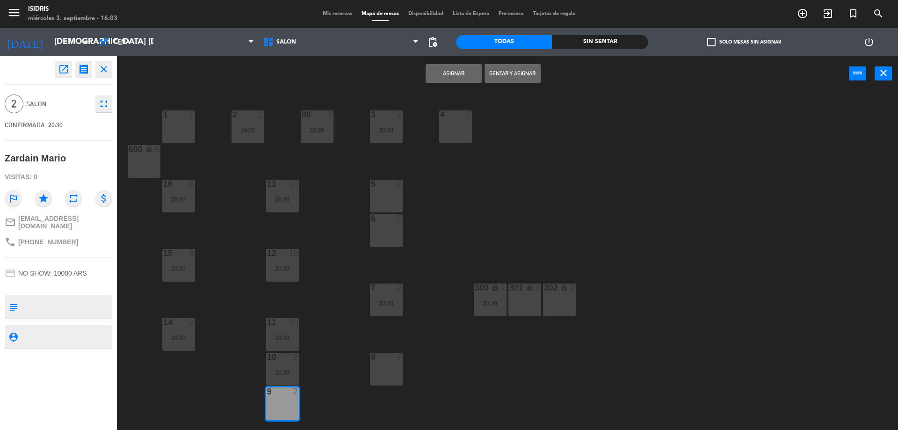
click at [468, 69] on button "Asignar" at bounding box center [453, 73] width 56 height 19
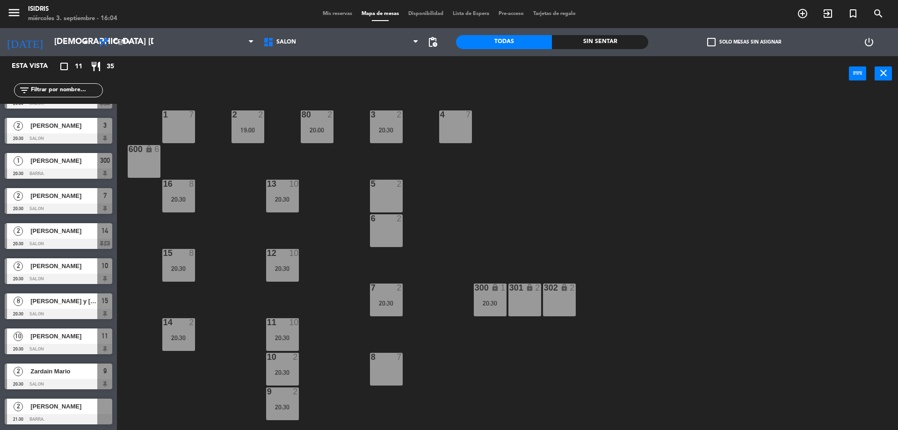
click at [68, 406] on span "[PERSON_NAME]" at bounding box center [63, 406] width 67 height 10
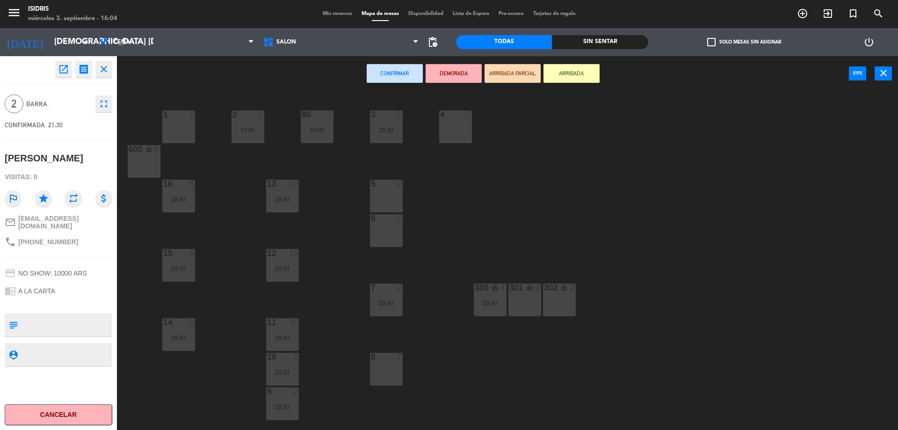
click at [393, 193] on div "5 2" at bounding box center [386, 196] width 33 height 33
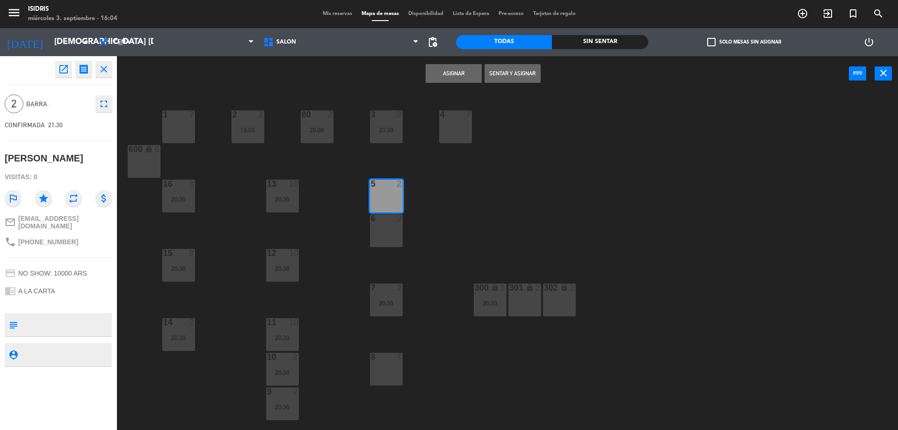
click at [466, 70] on button "Asignar" at bounding box center [453, 73] width 56 height 19
